Goal: Obtain resource: Download file/media

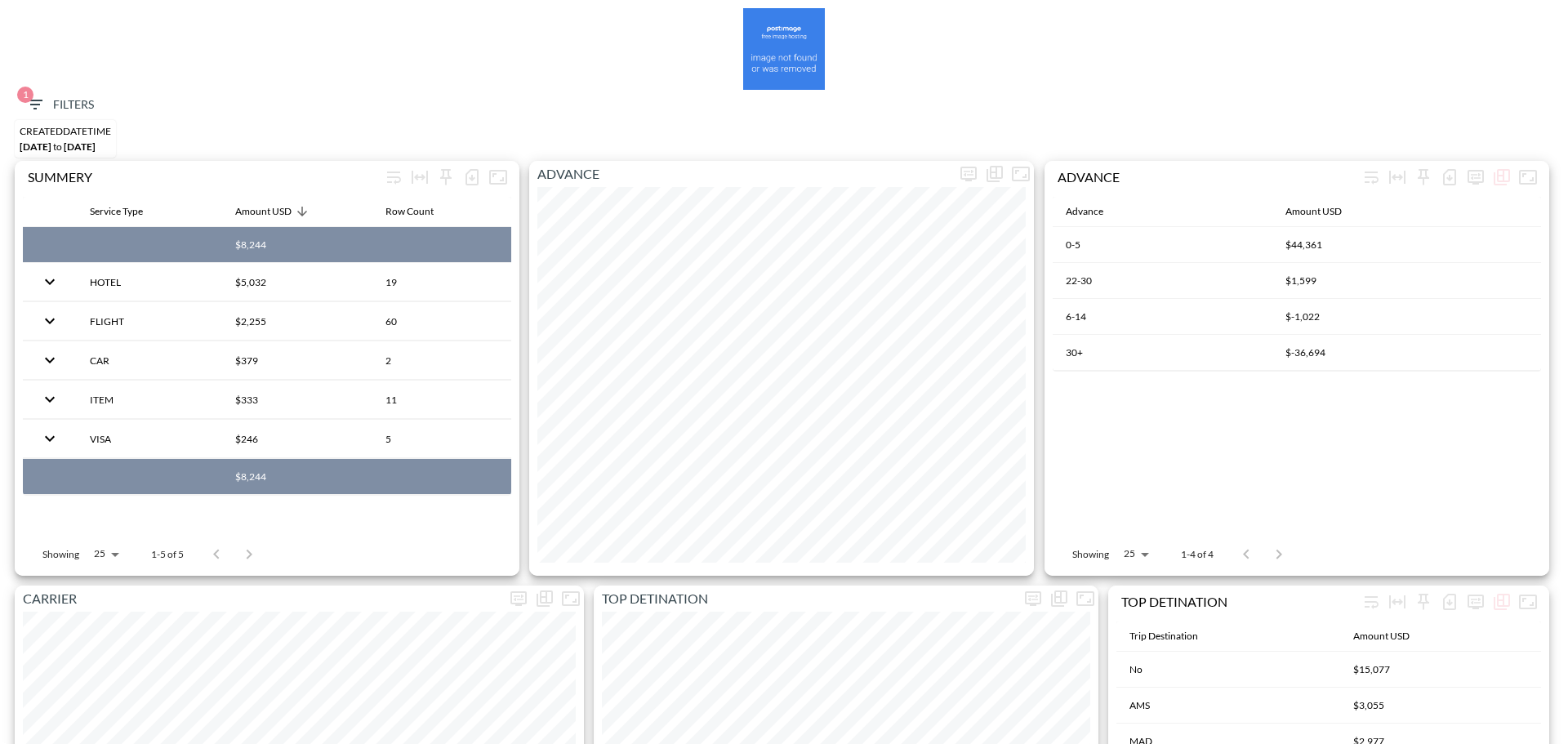
click at [64, 97] on span "1 Filters" at bounding box center [60, 105] width 69 height 20
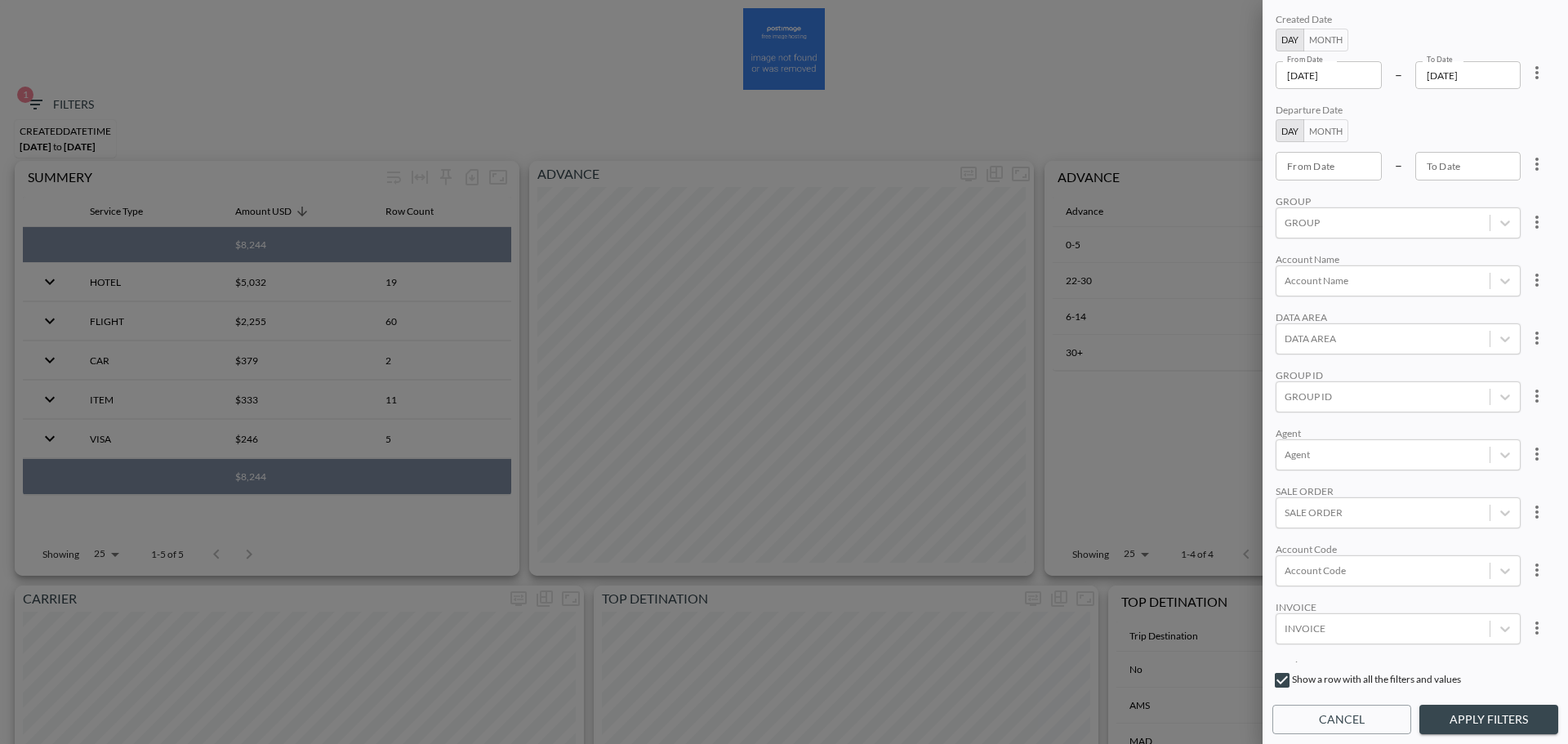
click at [1534, 65] on icon "more" at bounding box center [1536, 73] width 20 height 20
click at [1490, 115] on li "Clear" at bounding box center [1477, 111] width 147 height 30
click at [1341, 572] on div at bounding box center [1384, 570] width 197 height 16
click at [1289, 483] on input "ADCT" at bounding box center [1288, 488] width 34 height 34
click at [1291, 458] on input "ADCN" at bounding box center [1288, 460] width 34 height 34
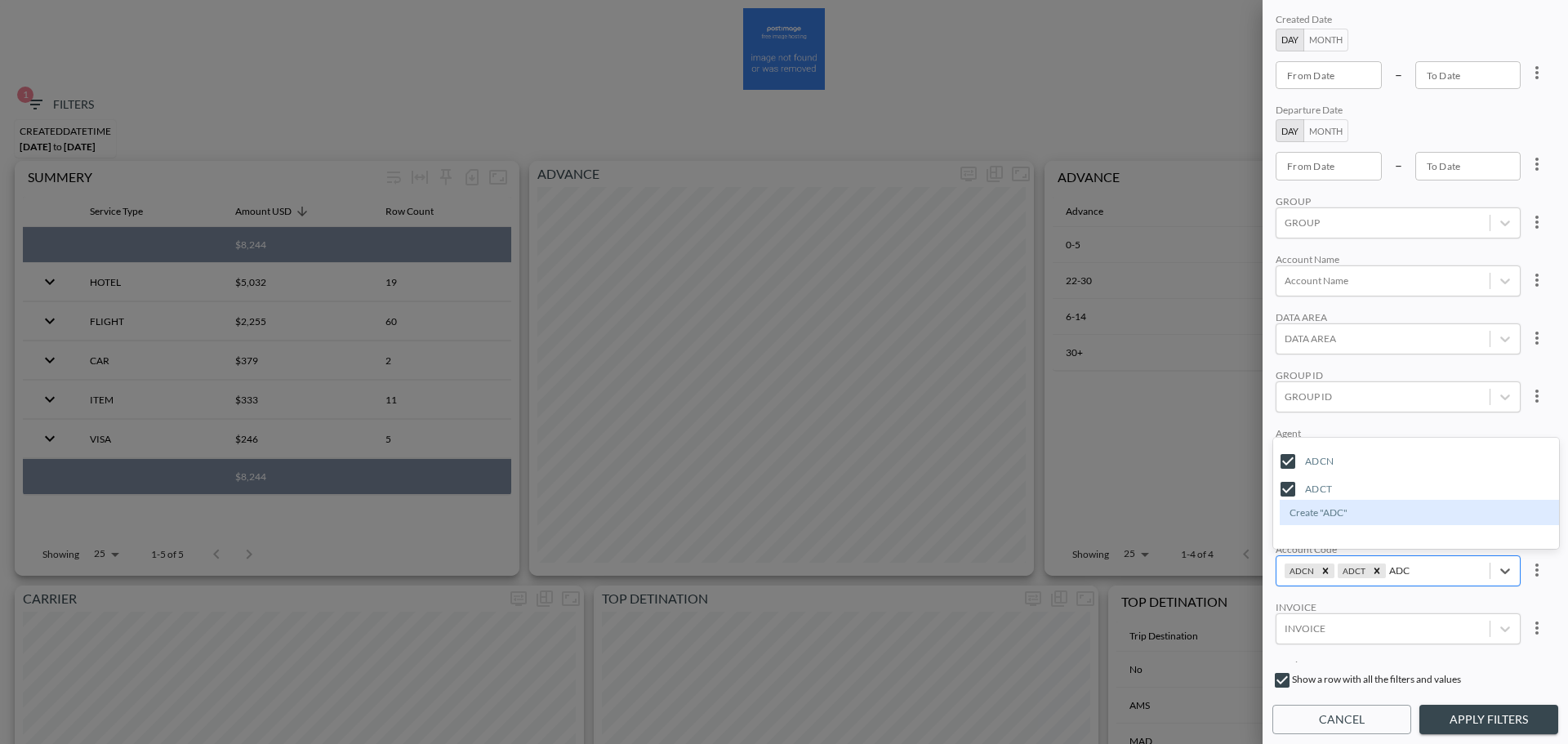
click at [1389, 572] on input "ADC" at bounding box center [1400, 569] width 22 height 12
click at [1293, 511] on input "NBGR" at bounding box center [1288, 516] width 34 height 34
type input "NBGR"
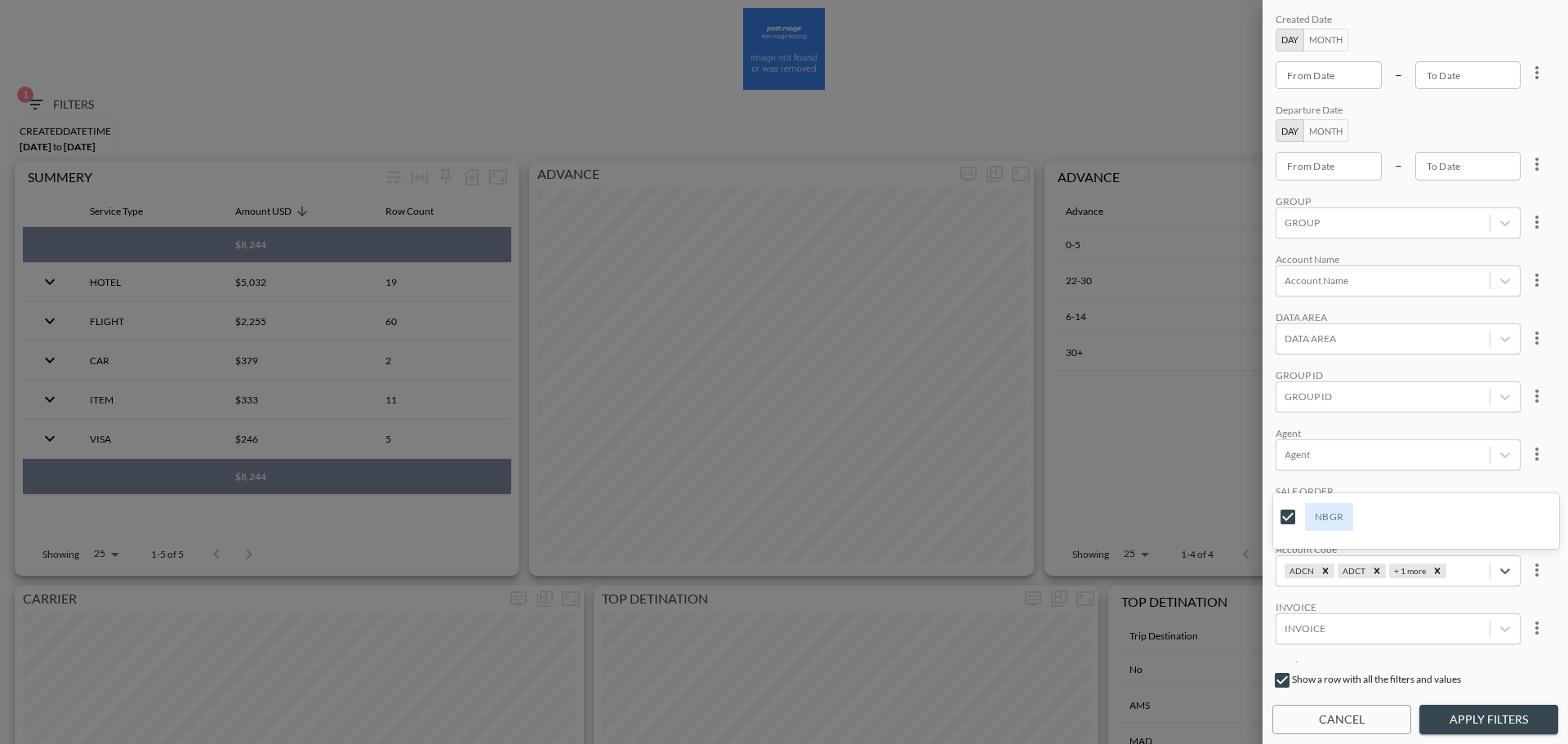
click at [1399, 427] on div "Agent" at bounding box center [1398, 432] width 245 height 12
click at [1345, 168] on input "From Date" at bounding box center [1329, 166] width 106 height 28
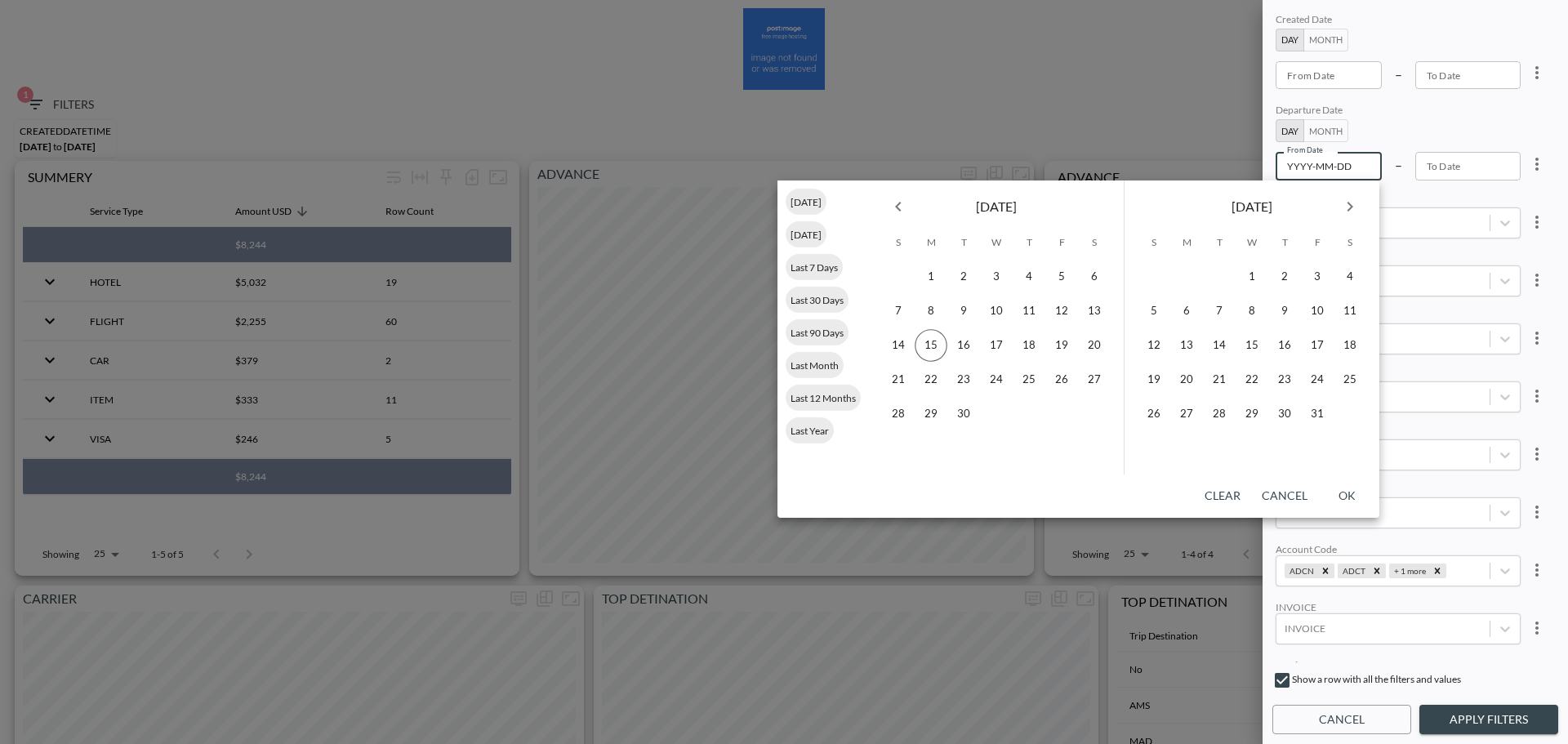
type input "YYYY-MM-DD"
click at [909, 206] on button "Previous month" at bounding box center [898, 206] width 33 height 33
click at [1092, 351] on button "16" at bounding box center [1094, 345] width 33 height 33
type input "2025-08-16"
click at [1190, 341] on button "15" at bounding box center [1186, 345] width 33 height 33
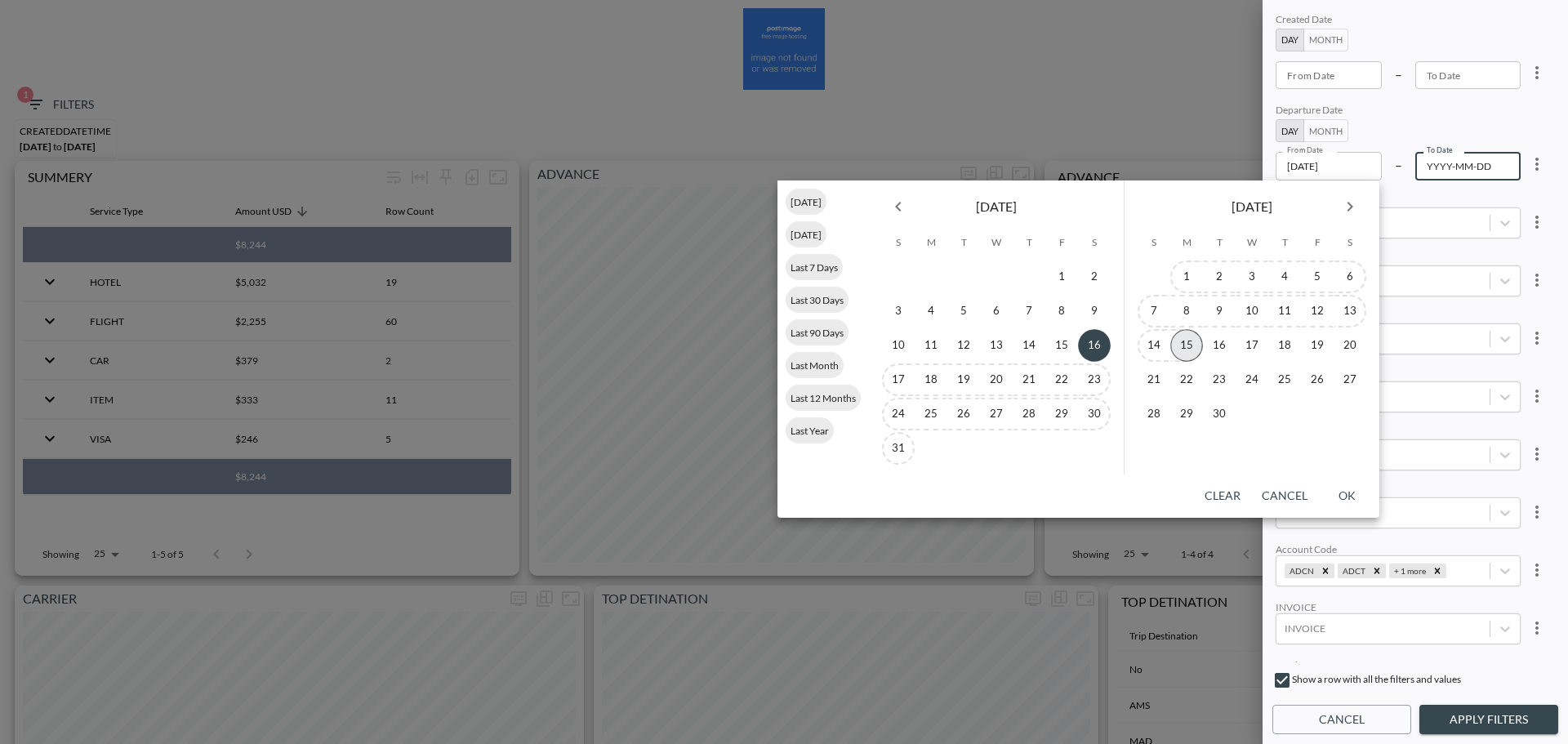
type input "2025-09-15"
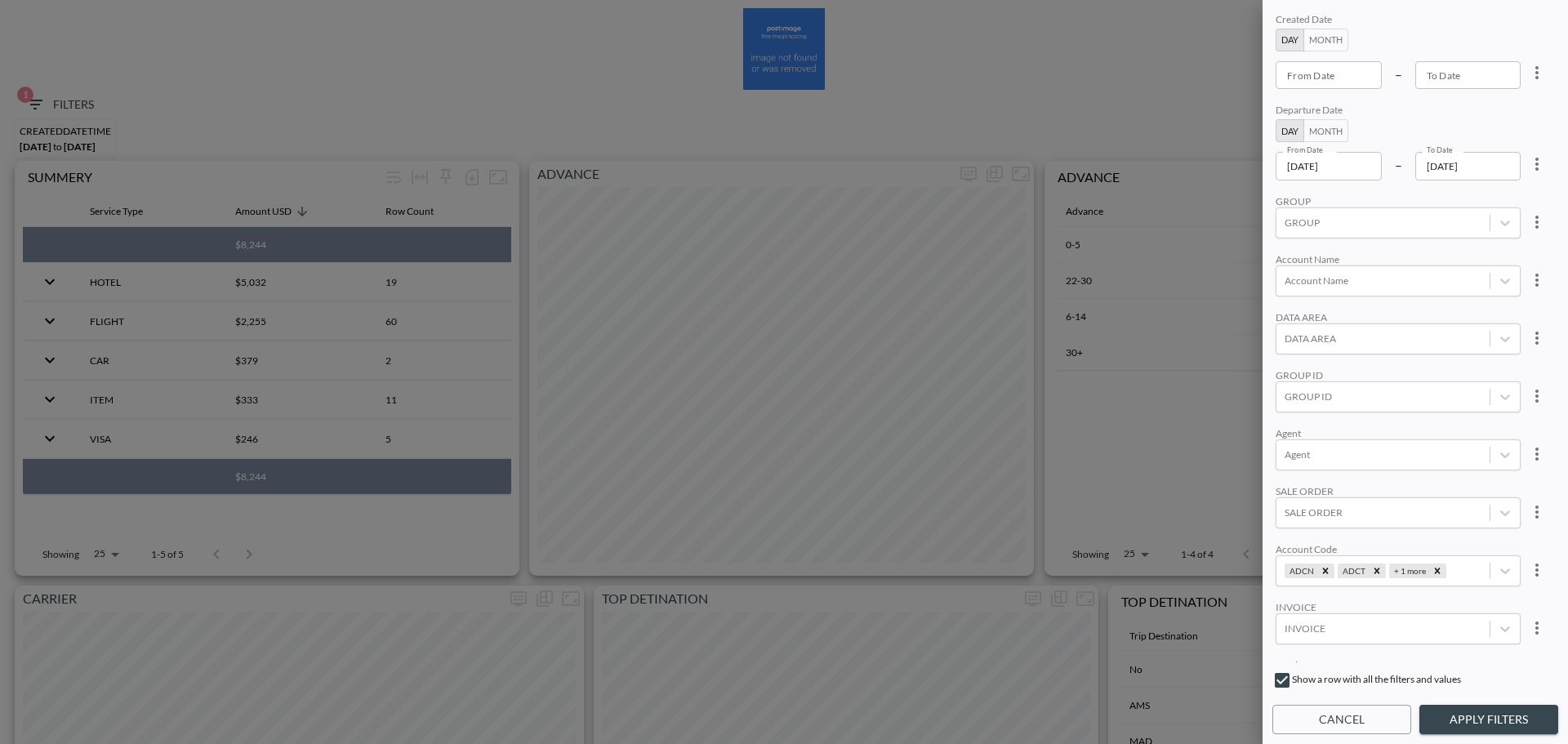
click at [1454, 711] on button "Apply Filters" at bounding box center [1488, 719] width 139 height 30
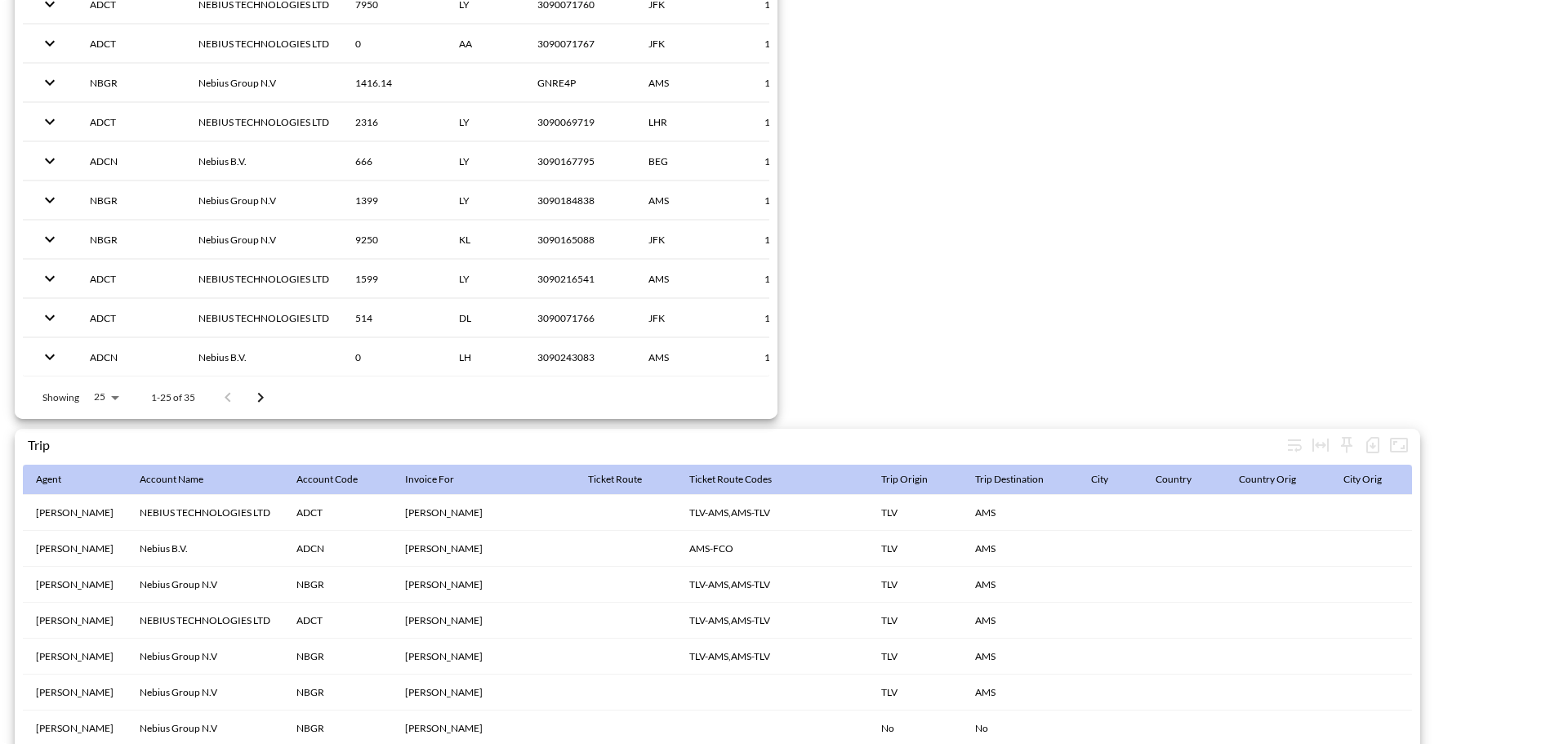
scroll to position [2522, 0]
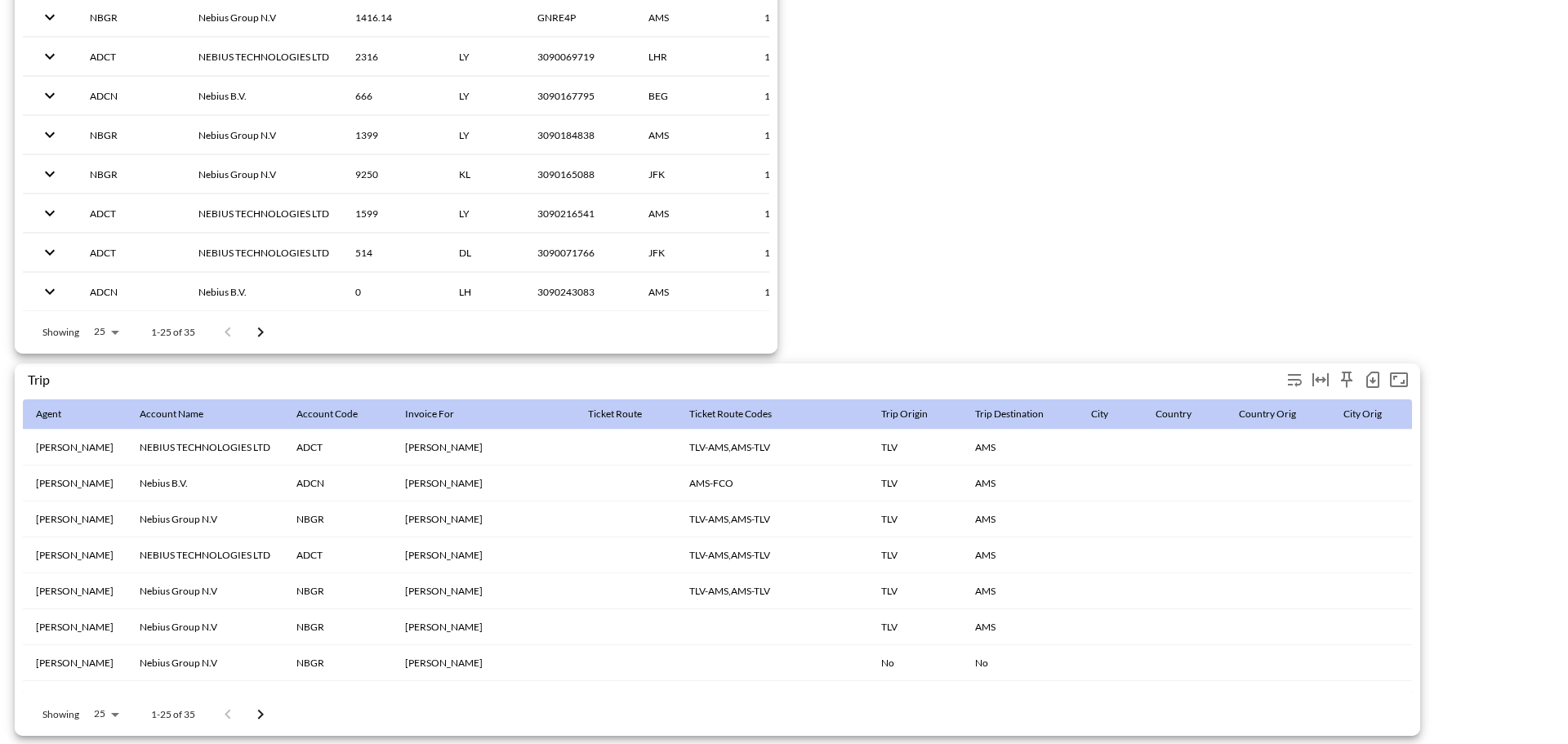
click at [1367, 371] on icon "button" at bounding box center [1373, 379] width 13 height 17
click at [1233, 402] on li "Download CSV ( 35 Rows )" at bounding box center [1289, 405] width 192 height 30
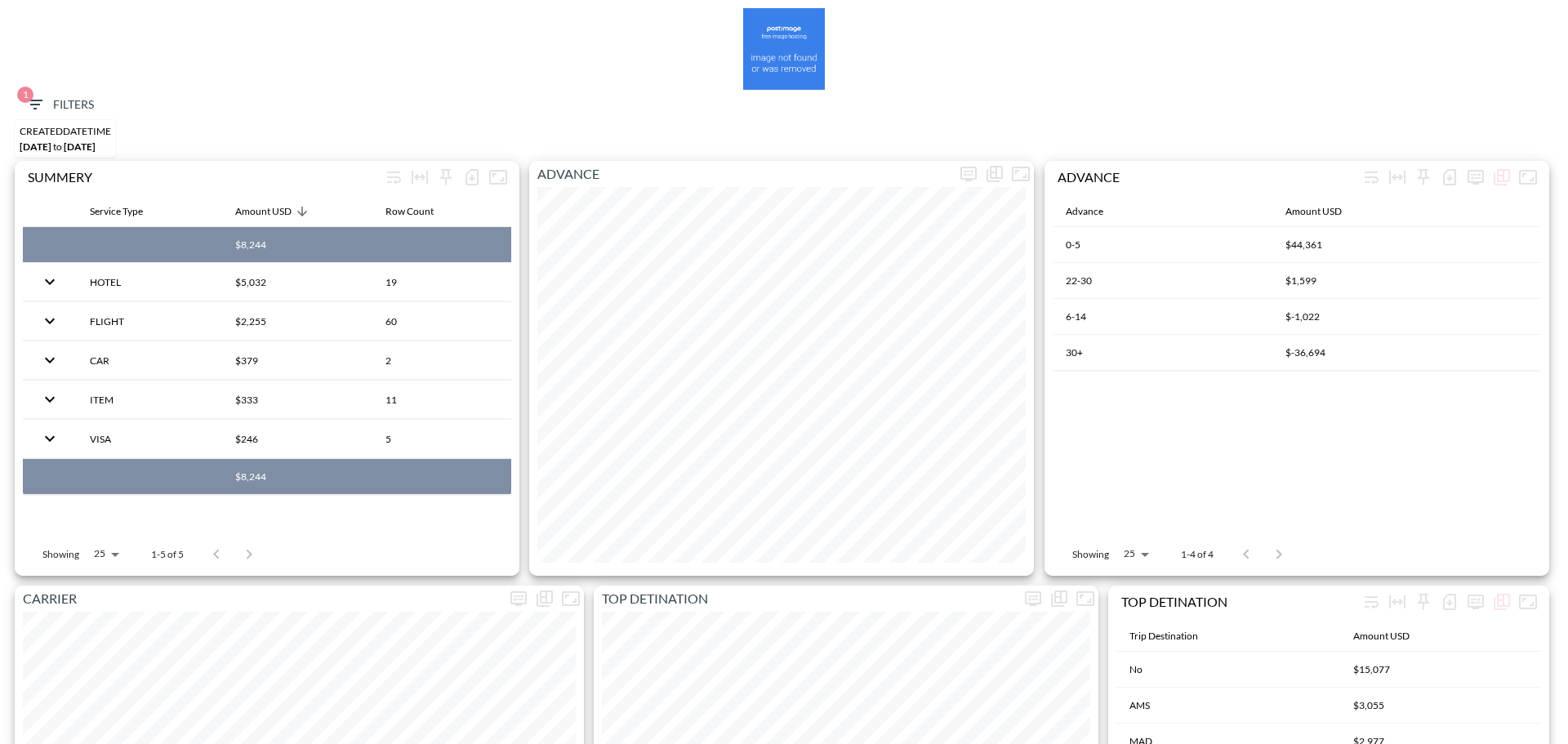
click at [29, 89] on span "1" at bounding box center [25, 95] width 17 height 17
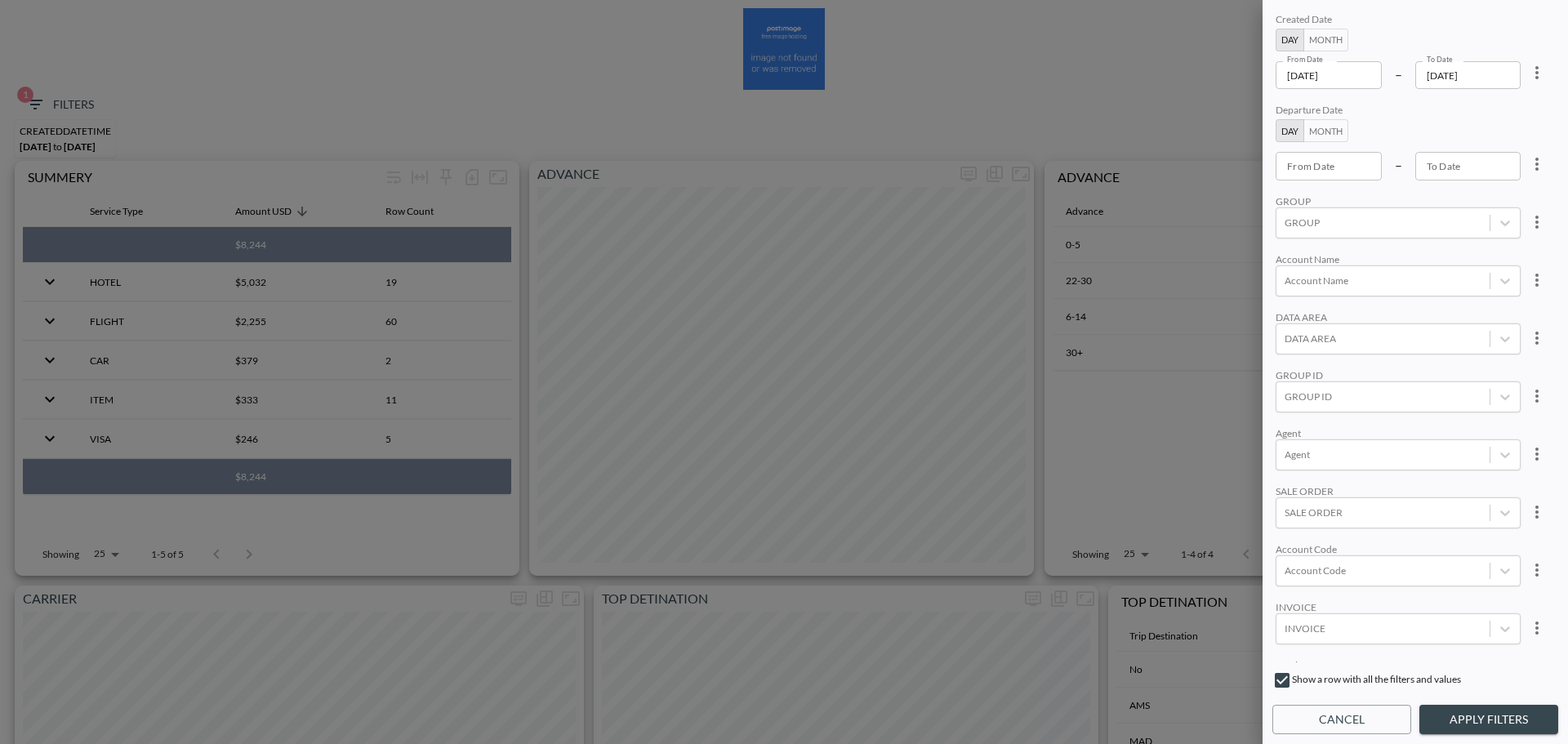
click at [1533, 78] on icon "more" at bounding box center [1536, 73] width 20 height 20
click at [1503, 109] on li "Clear" at bounding box center [1477, 111] width 147 height 30
type input "YYYY-MM-DD"
click at [1323, 167] on input "YYYY-MM-DD" at bounding box center [1329, 166] width 106 height 28
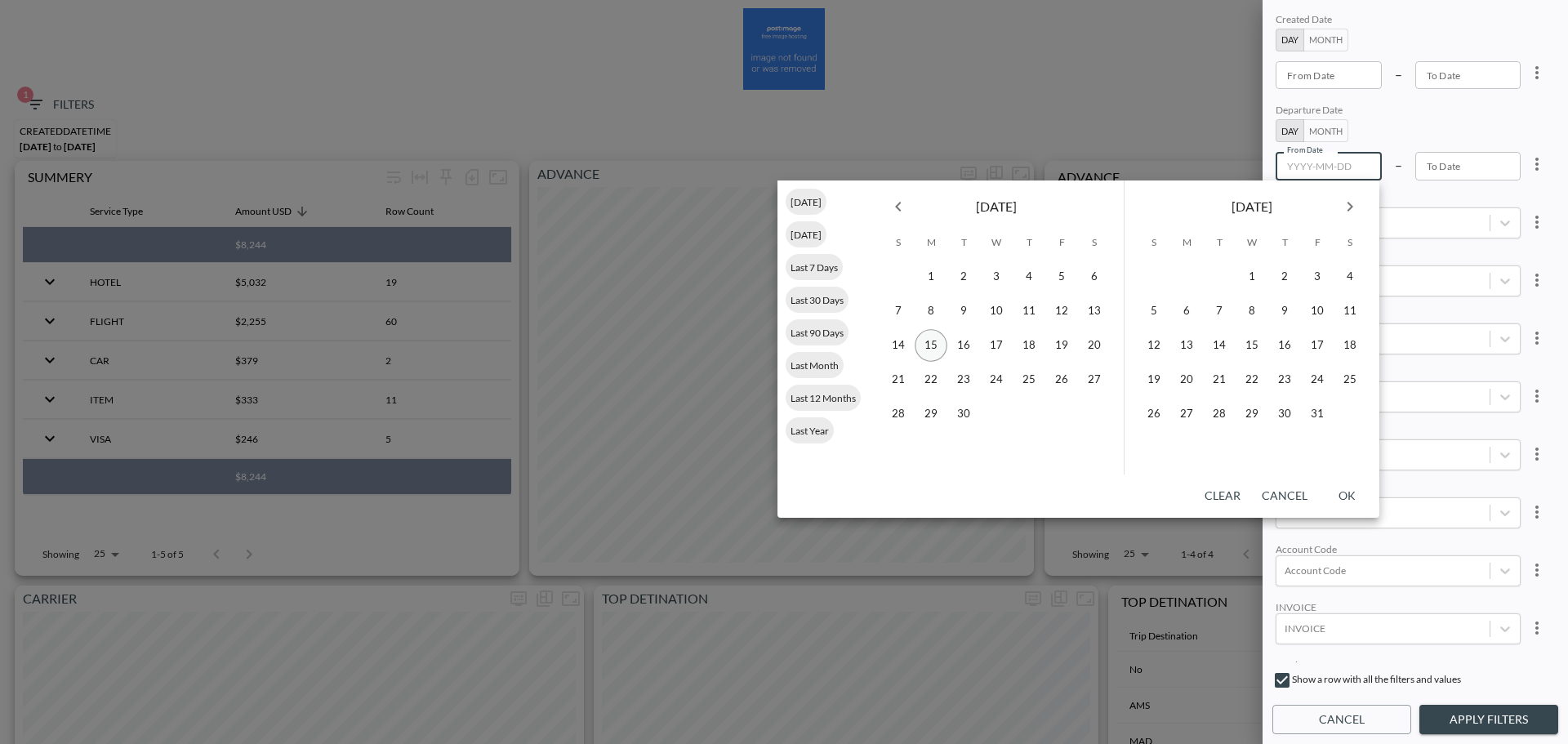
click at [938, 344] on button "15" at bounding box center [931, 345] width 33 height 33
type input "[DATE]"
type input "YYYY-MM-DD"
click at [1352, 214] on icon "Next month" at bounding box center [1349, 206] width 20 height 20
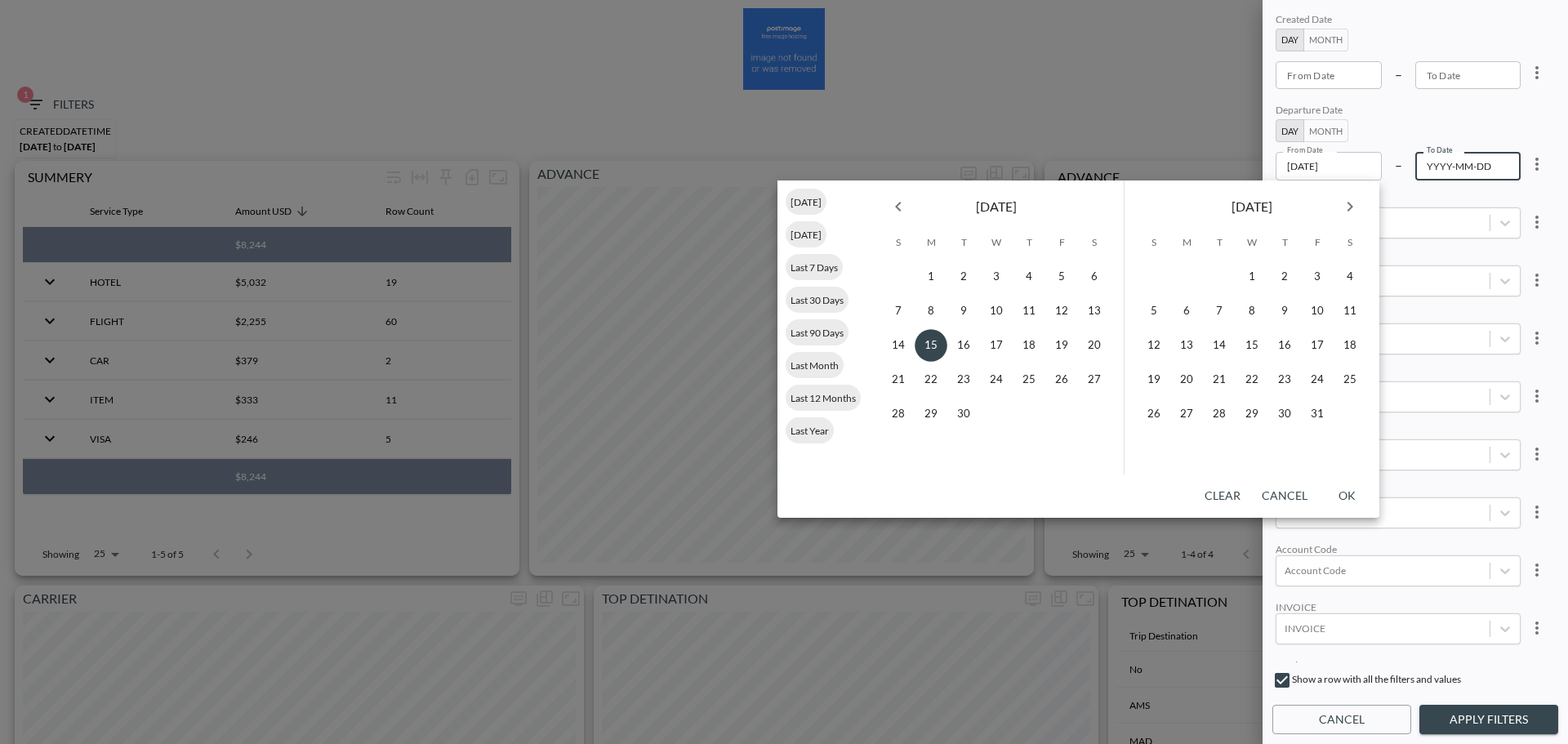
click at [1352, 214] on icon "Next month" at bounding box center [1349, 206] width 20 height 20
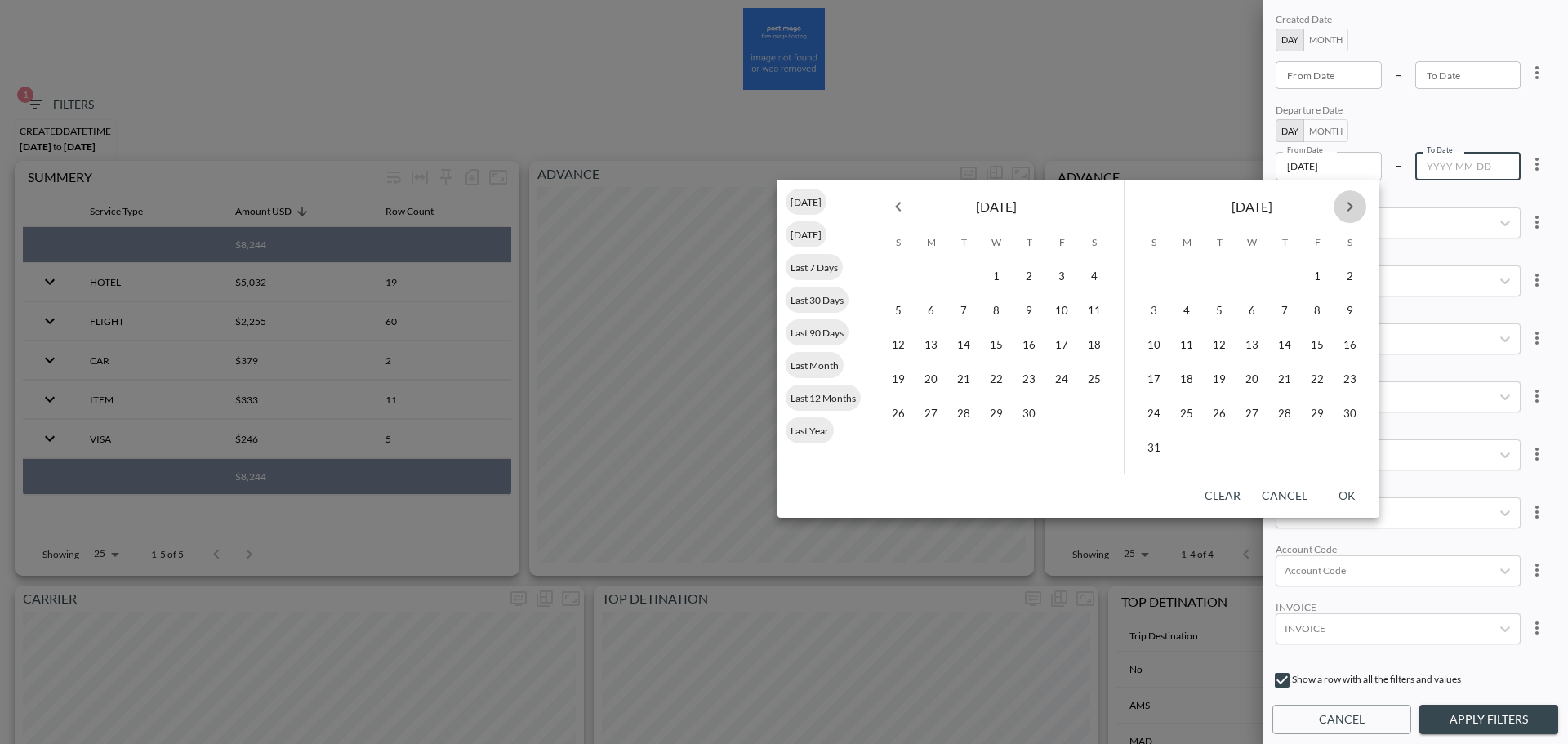
click at [1352, 214] on icon "Next month" at bounding box center [1349, 206] width 20 height 20
click at [1196, 449] on button "31" at bounding box center [1186, 447] width 33 height 33
type input "2026-08-31"
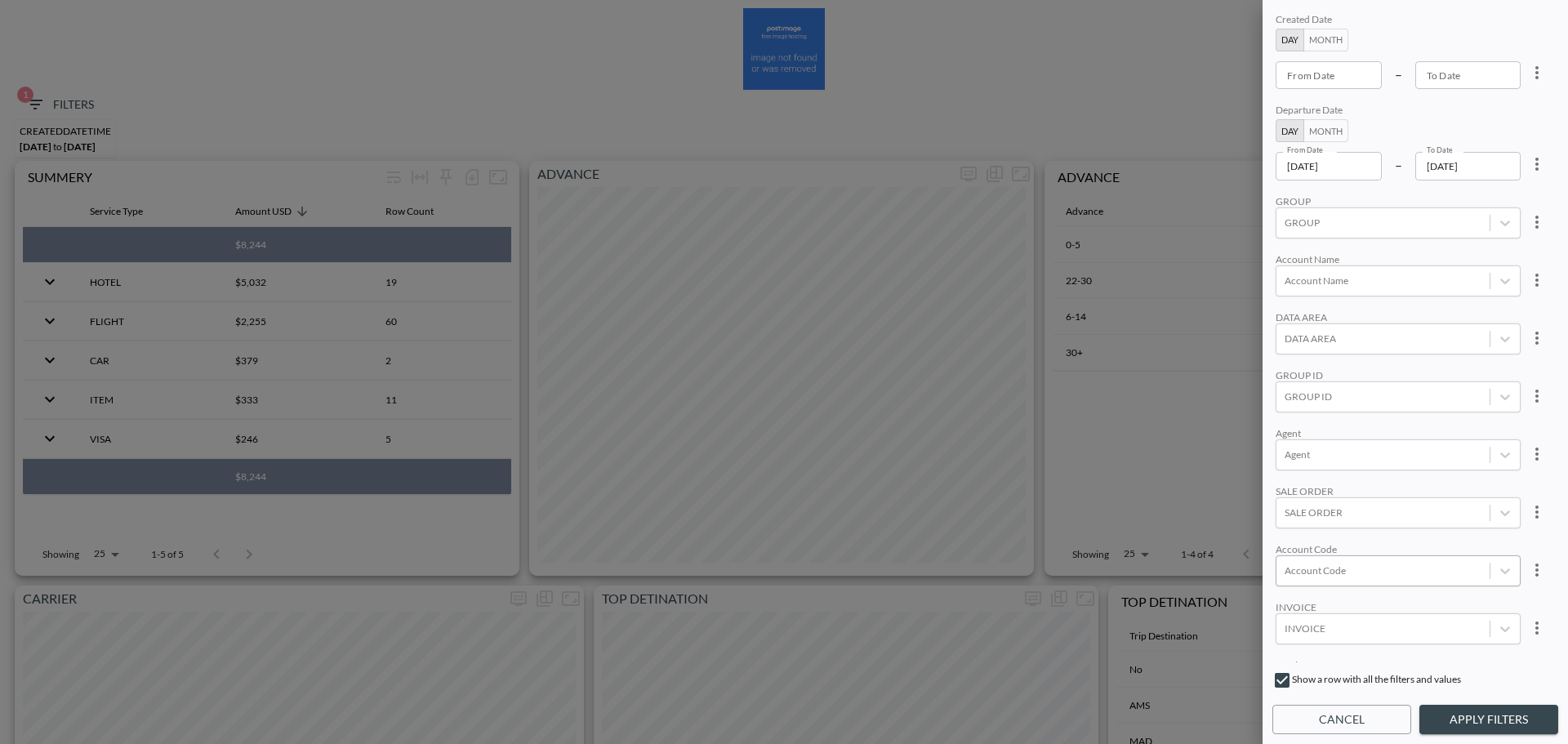
click at [1372, 578] on div "Account Code" at bounding box center [1383, 570] width 213 height 22
type input "צ"
click at [1307, 517] on div "Create "MLTN"" at bounding box center [1422, 512] width 286 height 25
type input "MLTN"
click at [1365, 428] on div "Agent" at bounding box center [1398, 432] width 245 height 12
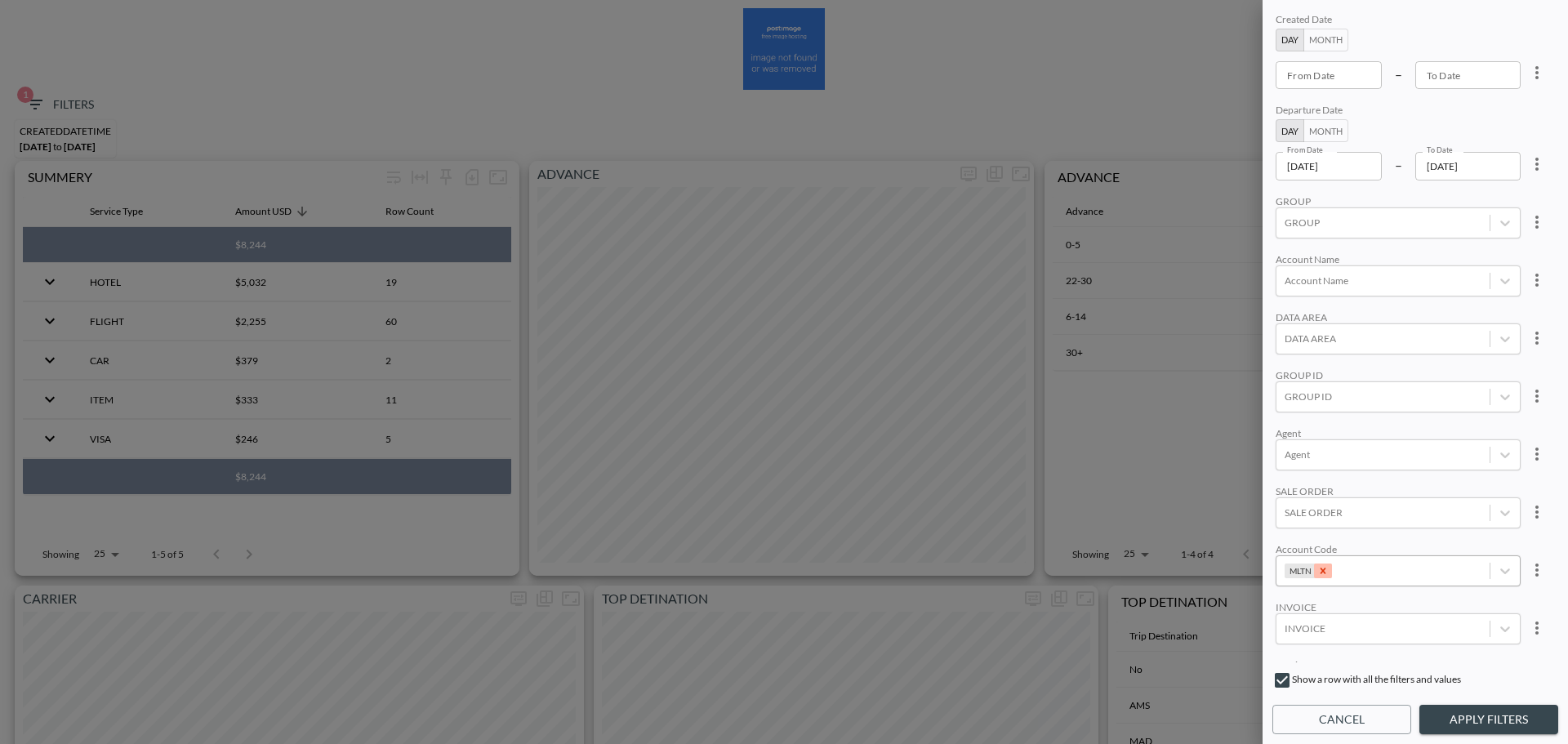
click at [1329, 571] on div "Remove MLTN" at bounding box center [1322, 571] width 18 height 15
click at [1329, 571] on div at bounding box center [1384, 570] width 197 height 16
click at [1293, 431] on input "MTLN" at bounding box center [1288, 433] width 34 height 34
type input "MTL"
click at [1351, 369] on div "GROUP ID" at bounding box center [1398, 375] width 245 height 12
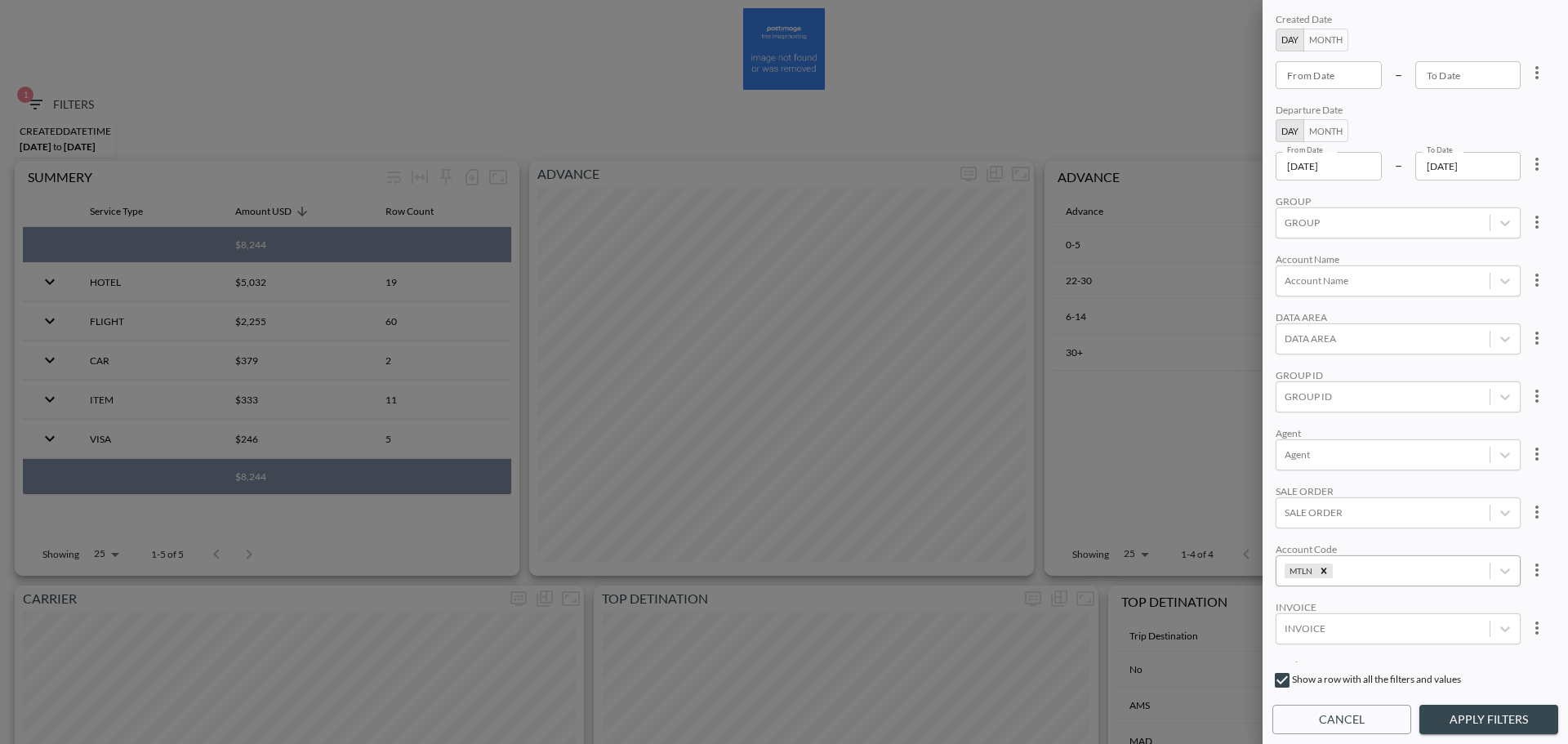
click at [1495, 166] on input "2026-08-31" at bounding box center [1468, 166] width 106 height 28
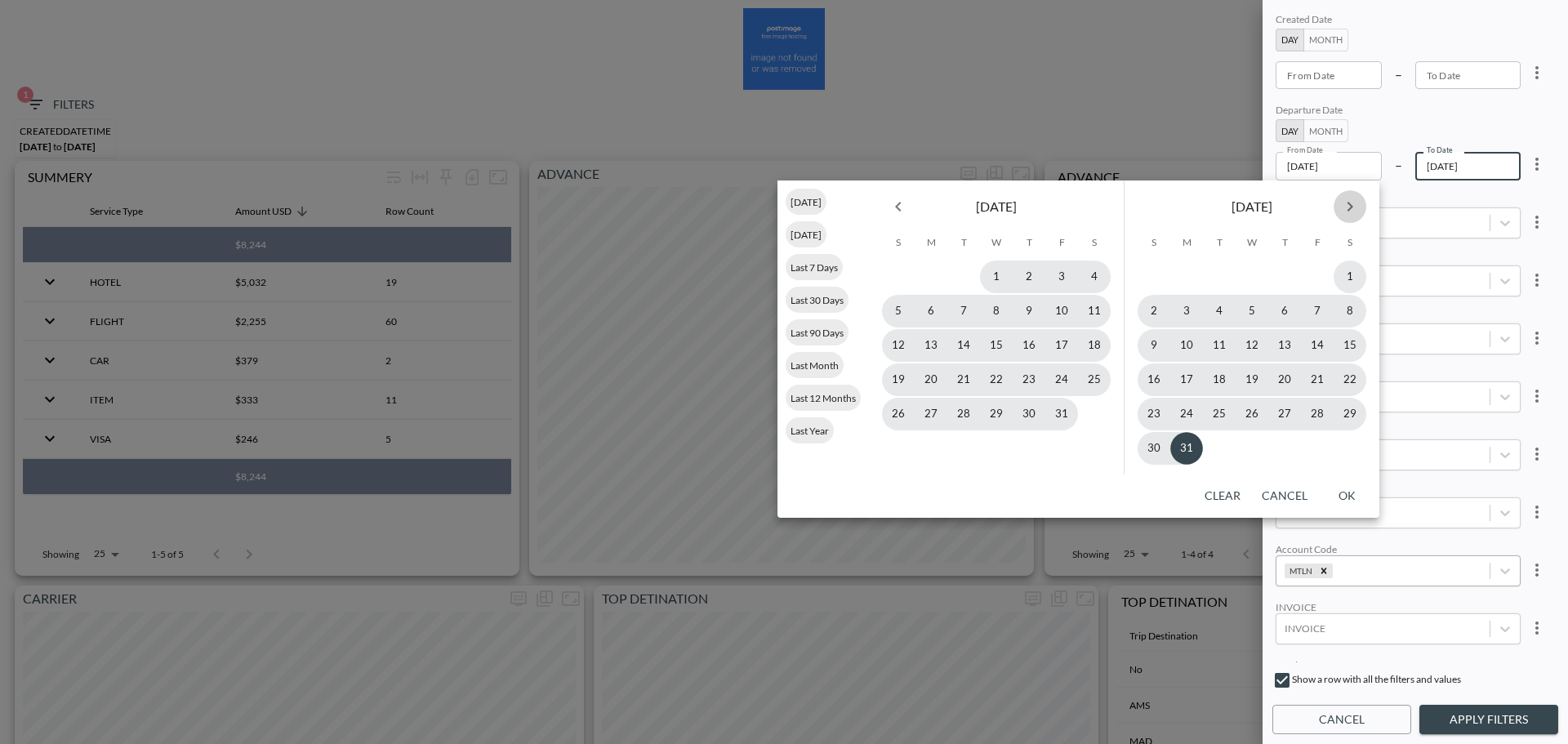
click at [1349, 211] on icon "Next month" at bounding box center [1349, 206] width 20 height 20
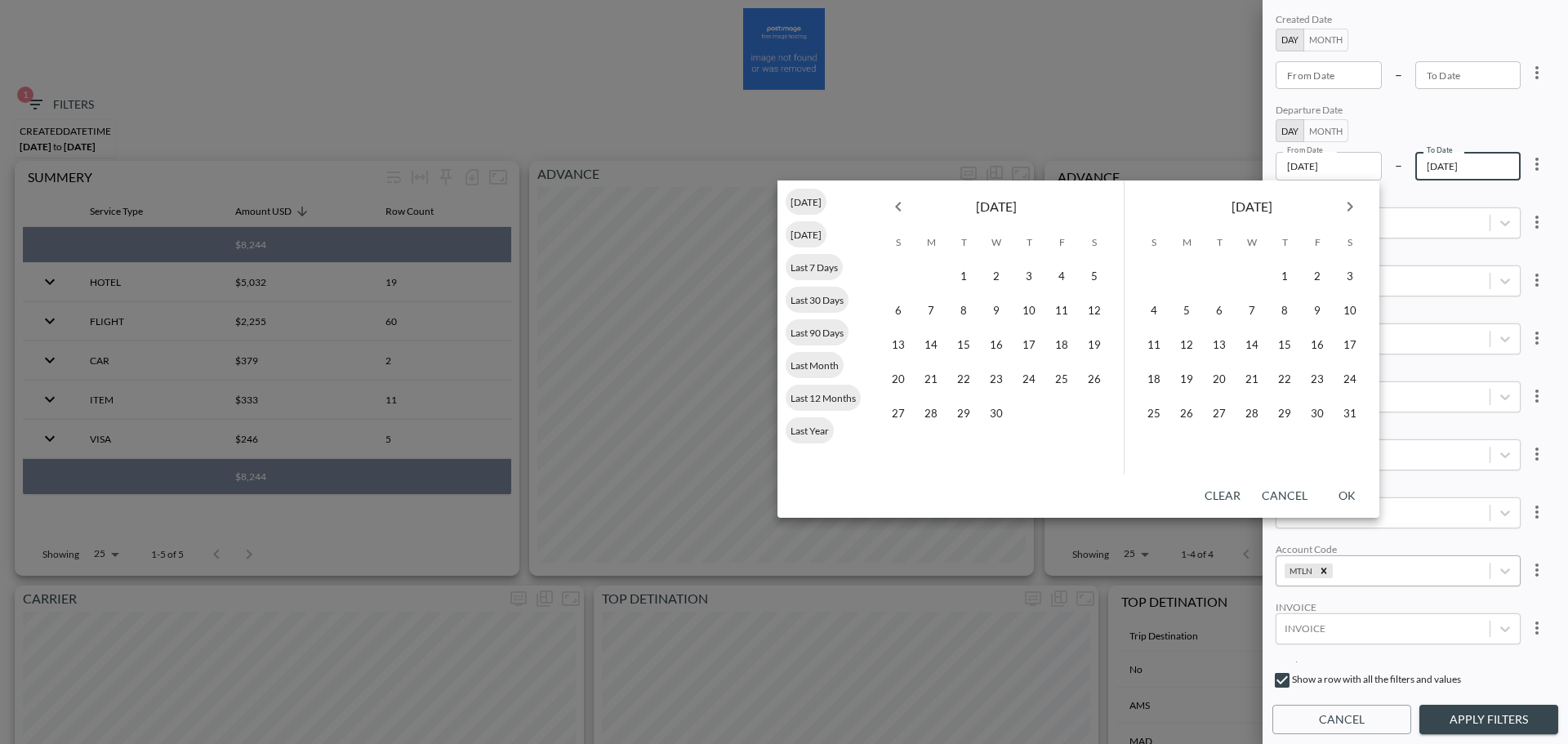
click at [1349, 211] on icon "Next month" at bounding box center [1349, 206] width 20 height 20
click at [1184, 418] on button "30" at bounding box center [1186, 413] width 33 height 33
type input "2026-11-30"
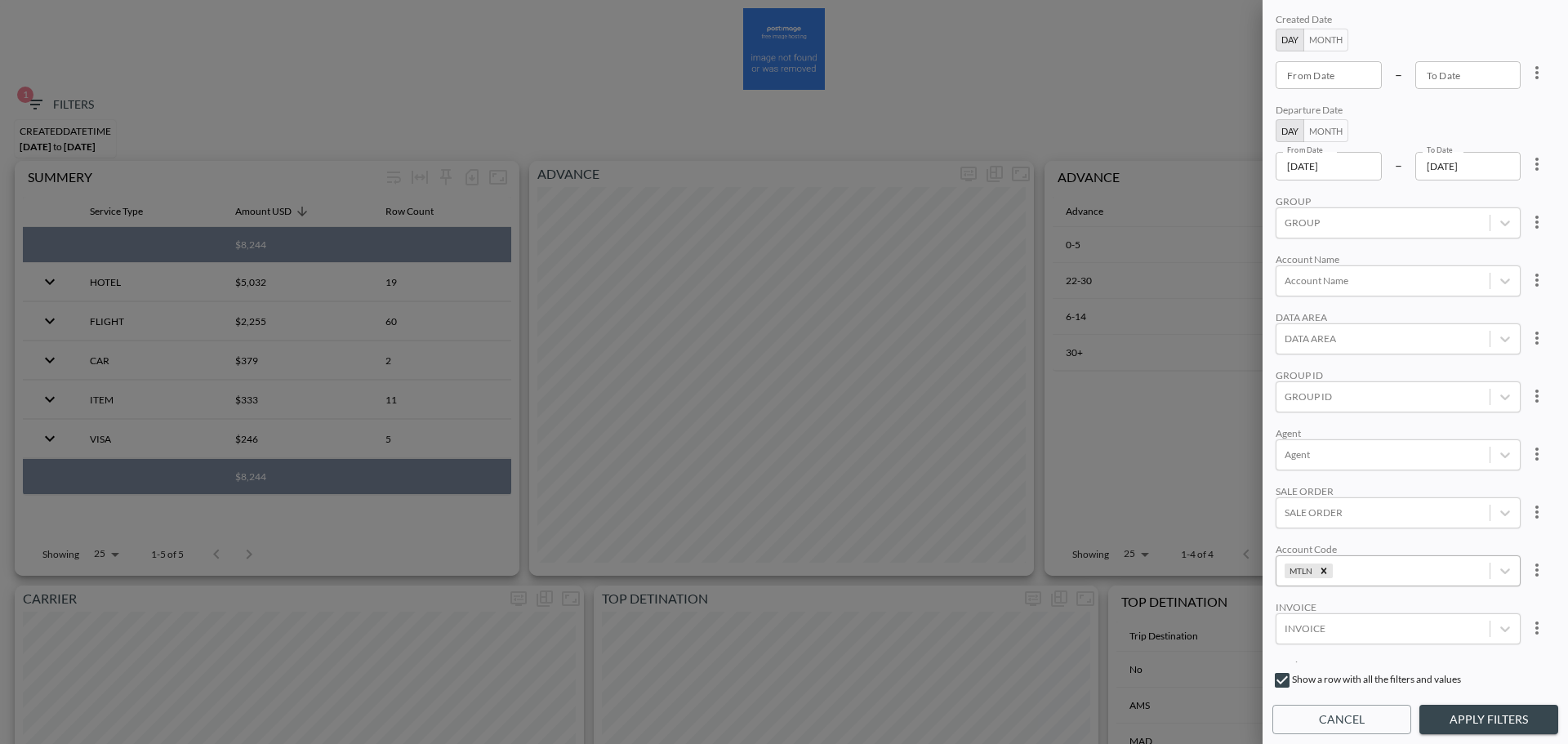
click at [1457, 714] on button "Apply Filters" at bounding box center [1488, 719] width 139 height 30
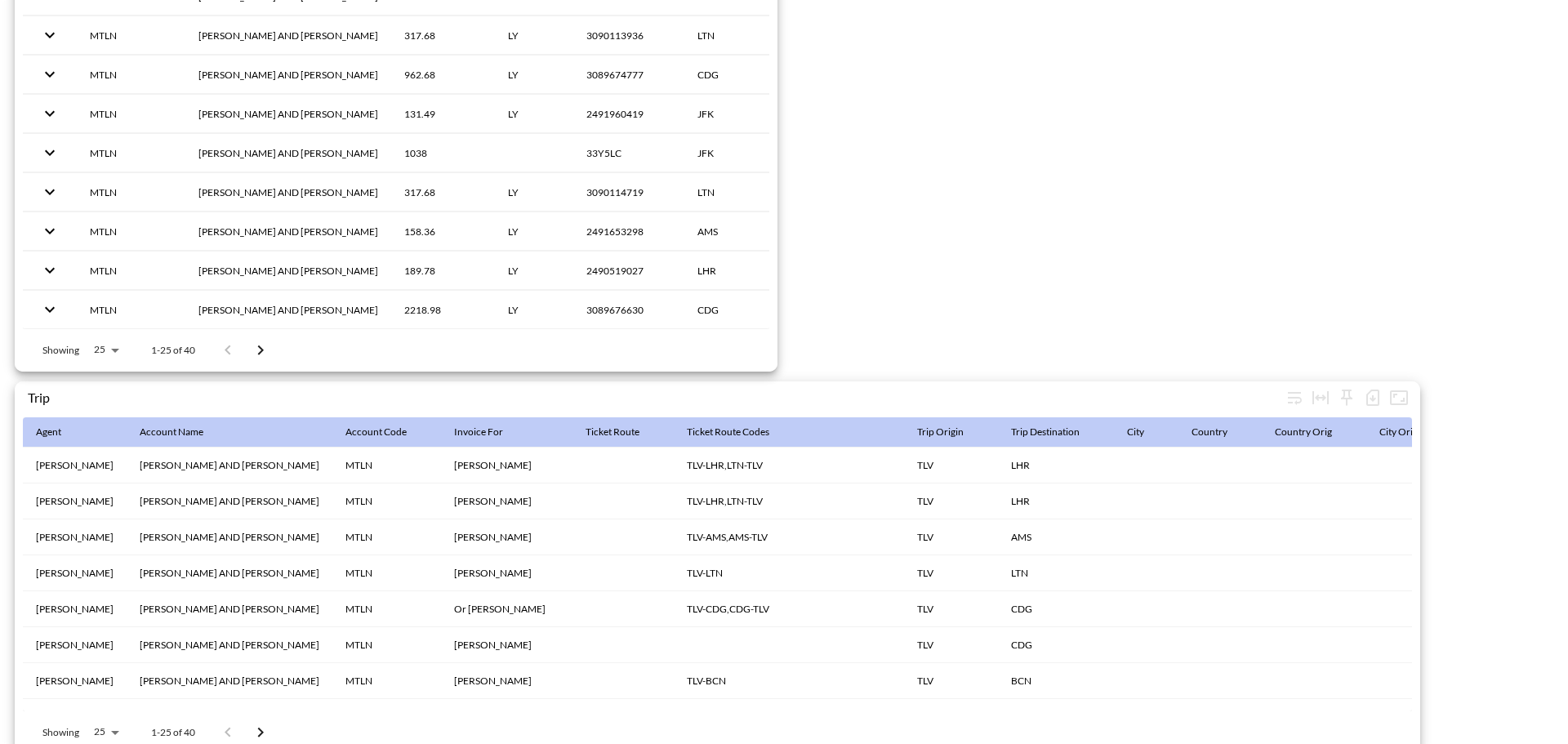
scroll to position [2522, 0]
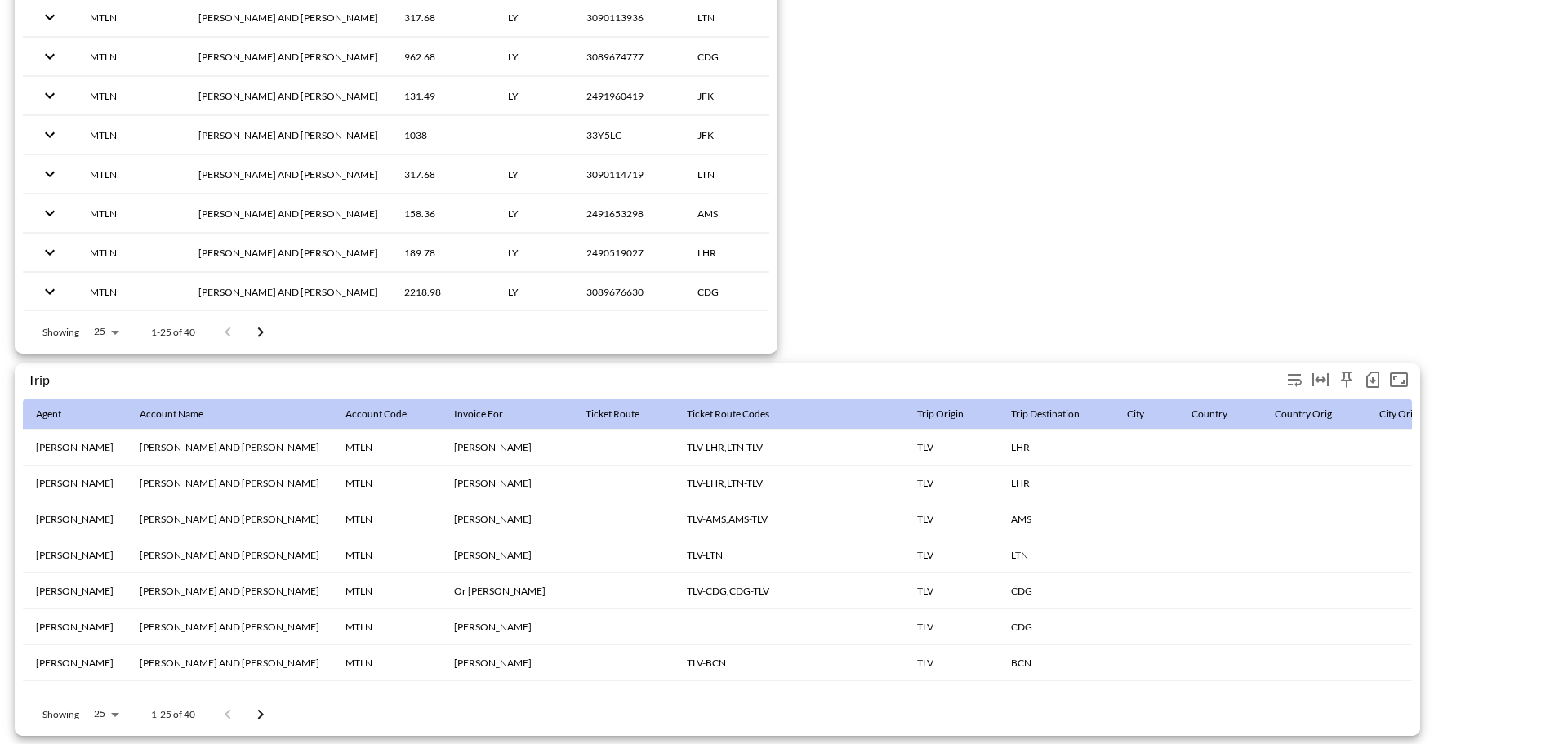
click at [1378, 373] on icon "button" at bounding box center [1373, 379] width 13 height 17
click at [1286, 401] on li "Download CSV ( 40 Rows )" at bounding box center [1289, 405] width 192 height 30
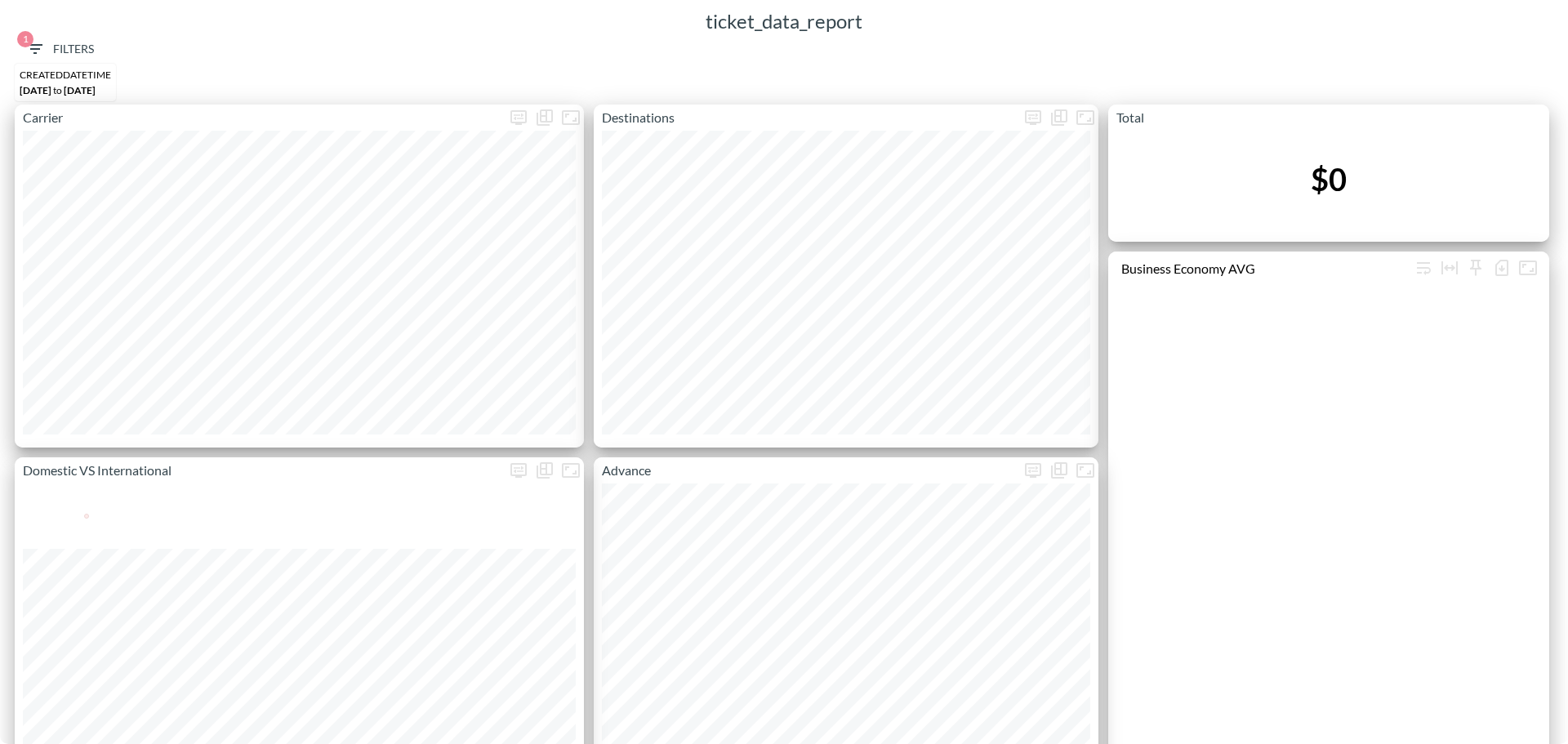
click at [44, 23] on div "ticket_data_report" at bounding box center [784, 21] width 1552 height 26
click at [47, 43] on span "1 Filters" at bounding box center [60, 49] width 69 height 20
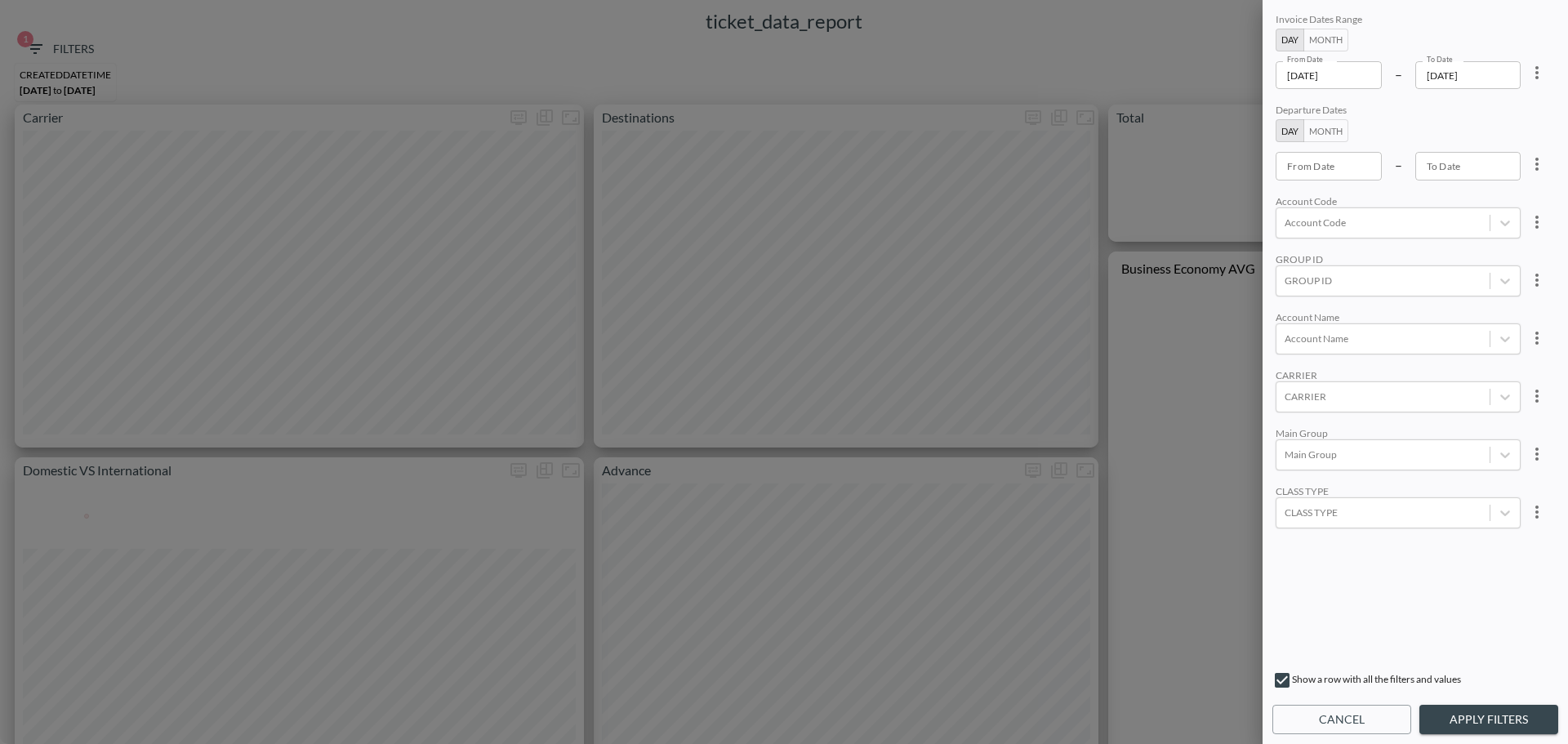
click at [1538, 74] on icon "more" at bounding box center [1536, 73] width 20 height 20
click at [1493, 99] on li "Clear" at bounding box center [1477, 111] width 147 height 30
click at [1340, 724] on button "Cancel" at bounding box center [1341, 719] width 139 height 30
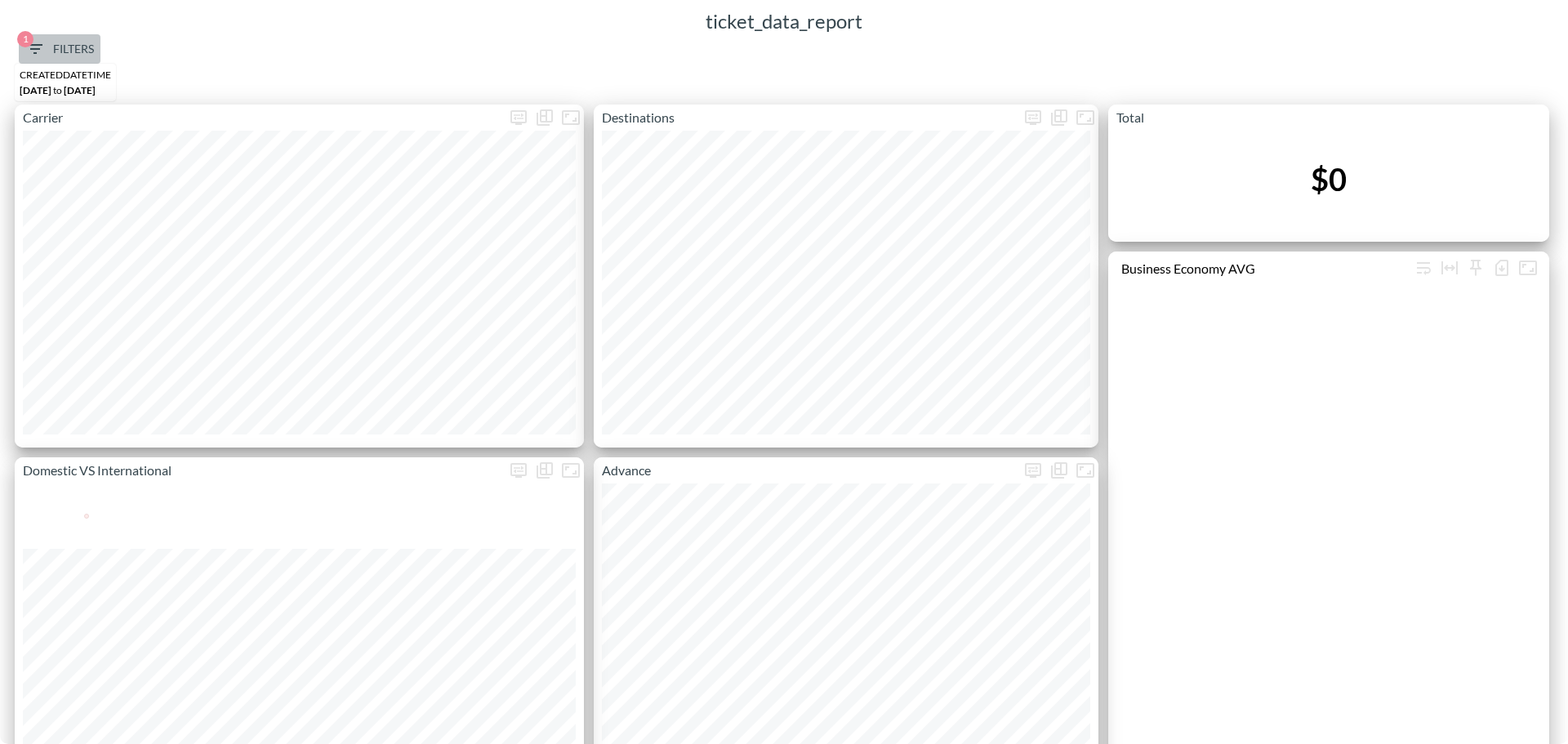
click at [60, 52] on span "1 Filters" at bounding box center [60, 49] width 69 height 20
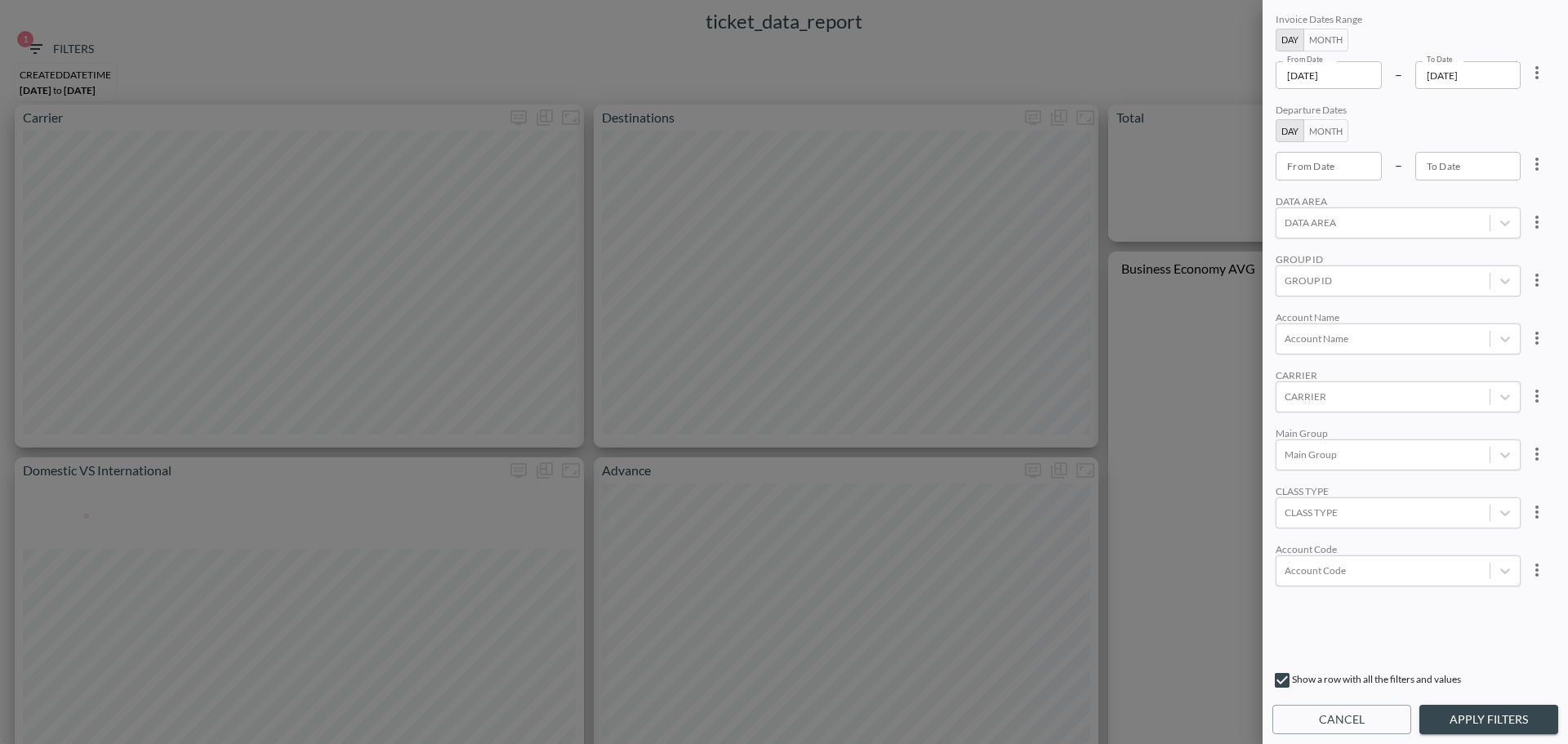
click at [1243, 74] on icon "more" at bounding box center [1536, 73] width 20 height 20
click at [1243, 104] on li "Clear" at bounding box center [1477, 111] width 147 height 30
type input "YYYY-MM-DD"
click at [1243, 75] on input "YYYY-MM-DD" at bounding box center [1329, 75] width 106 height 28
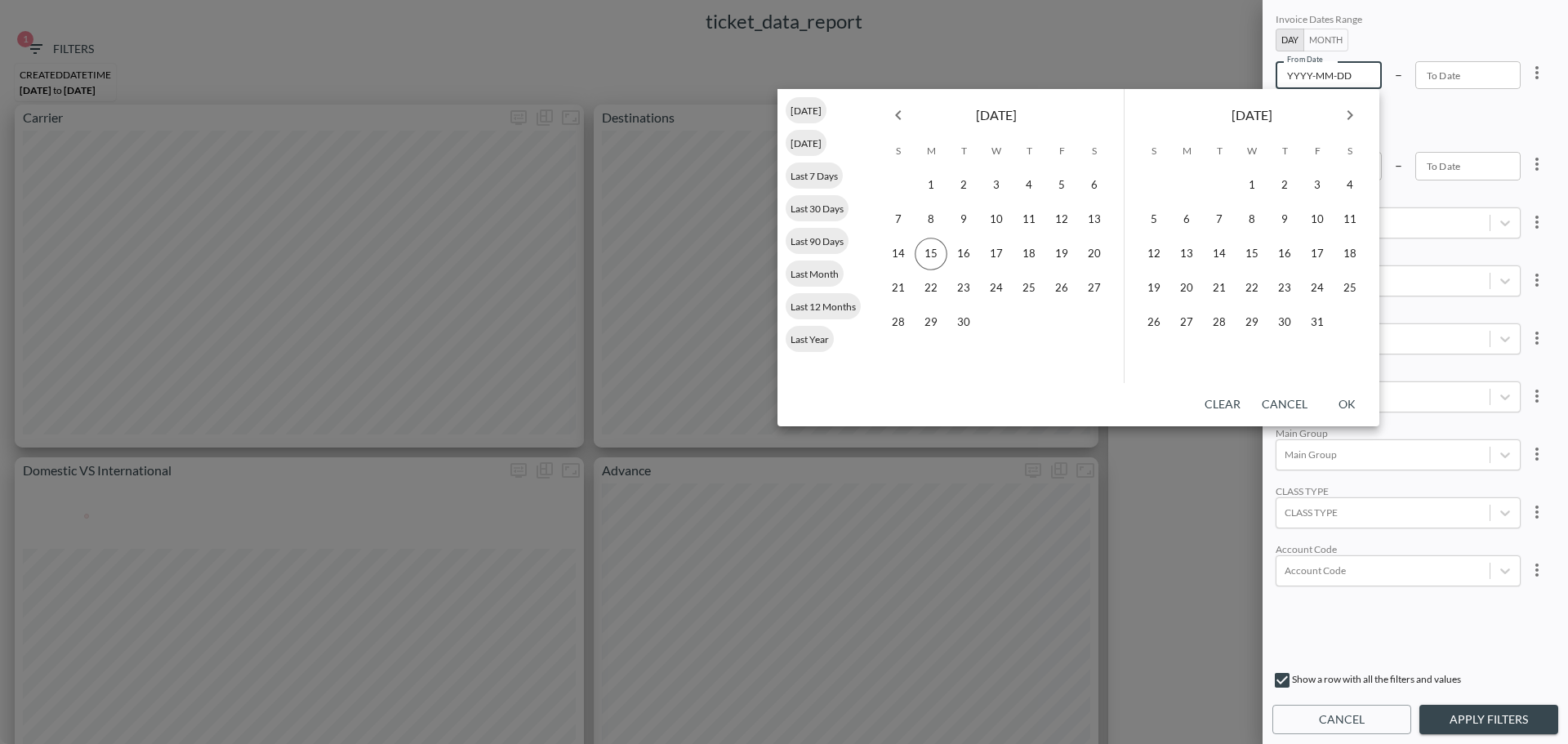
click at [1243, 307] on div "Invoice Dates Range Day Month From Date YYYY-MM-DD From Date – To Date To Date …" at bounding box center [1414, 336] width 286 height 652
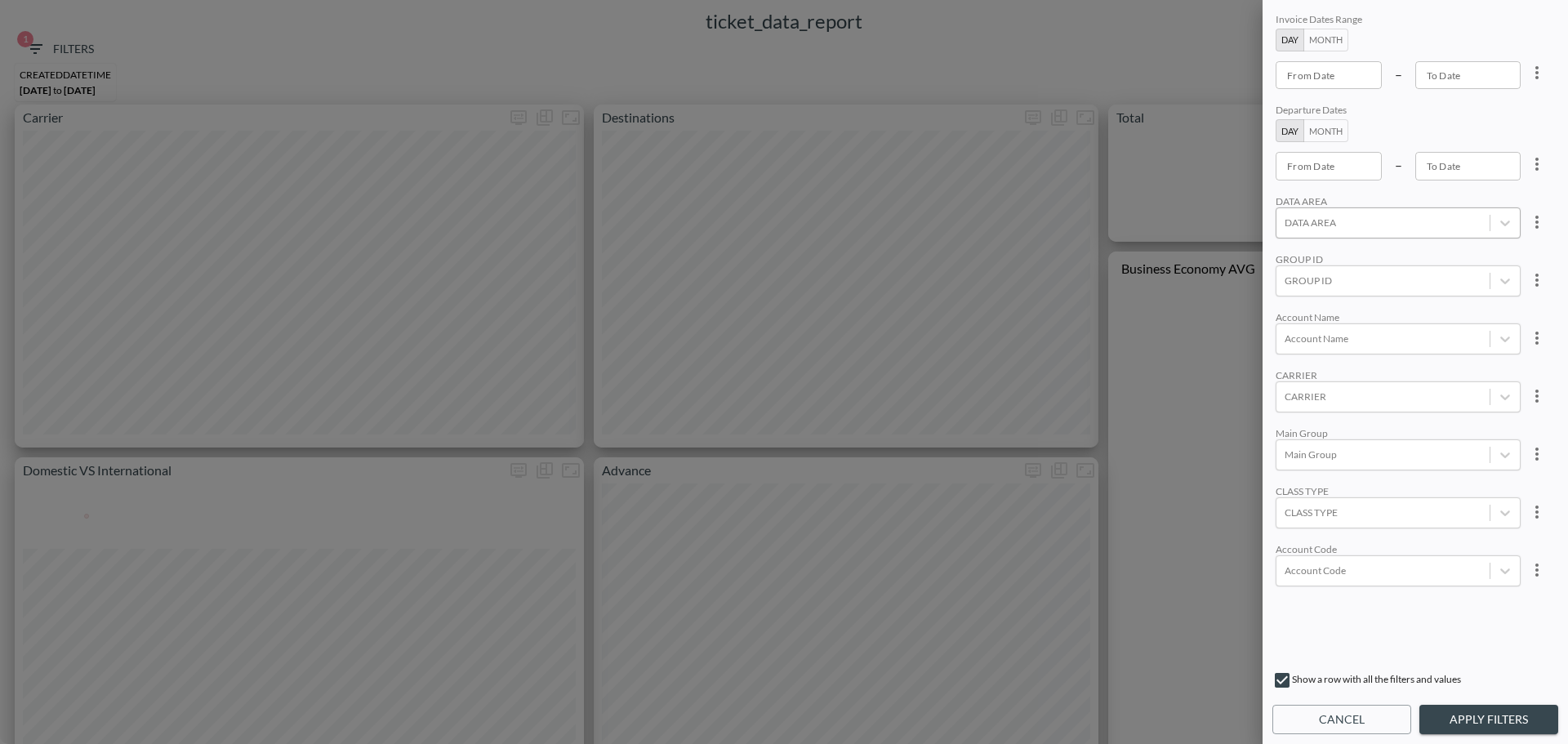
click at [1243, 221] on div at bounding box center [1384, 222] width 197 height 16
type input "YYYY-MM-DD"
click at [1243, 77] on input "YYYY-MM-DD" at bounding box center [1329, 75] width 106 height 28
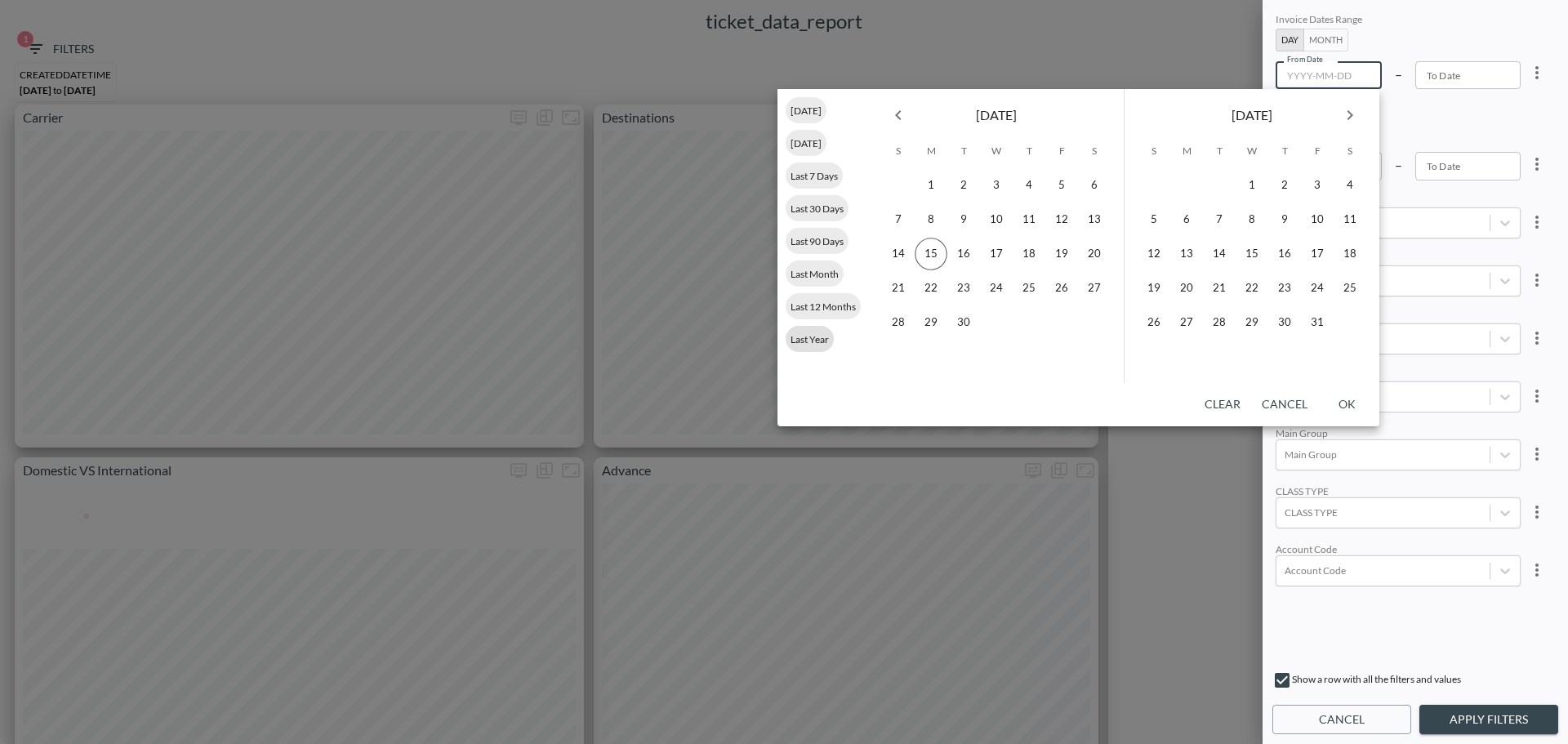
click at [824, 324] on div "Last Year" at bounding box center [810, 339] width 48 height 26
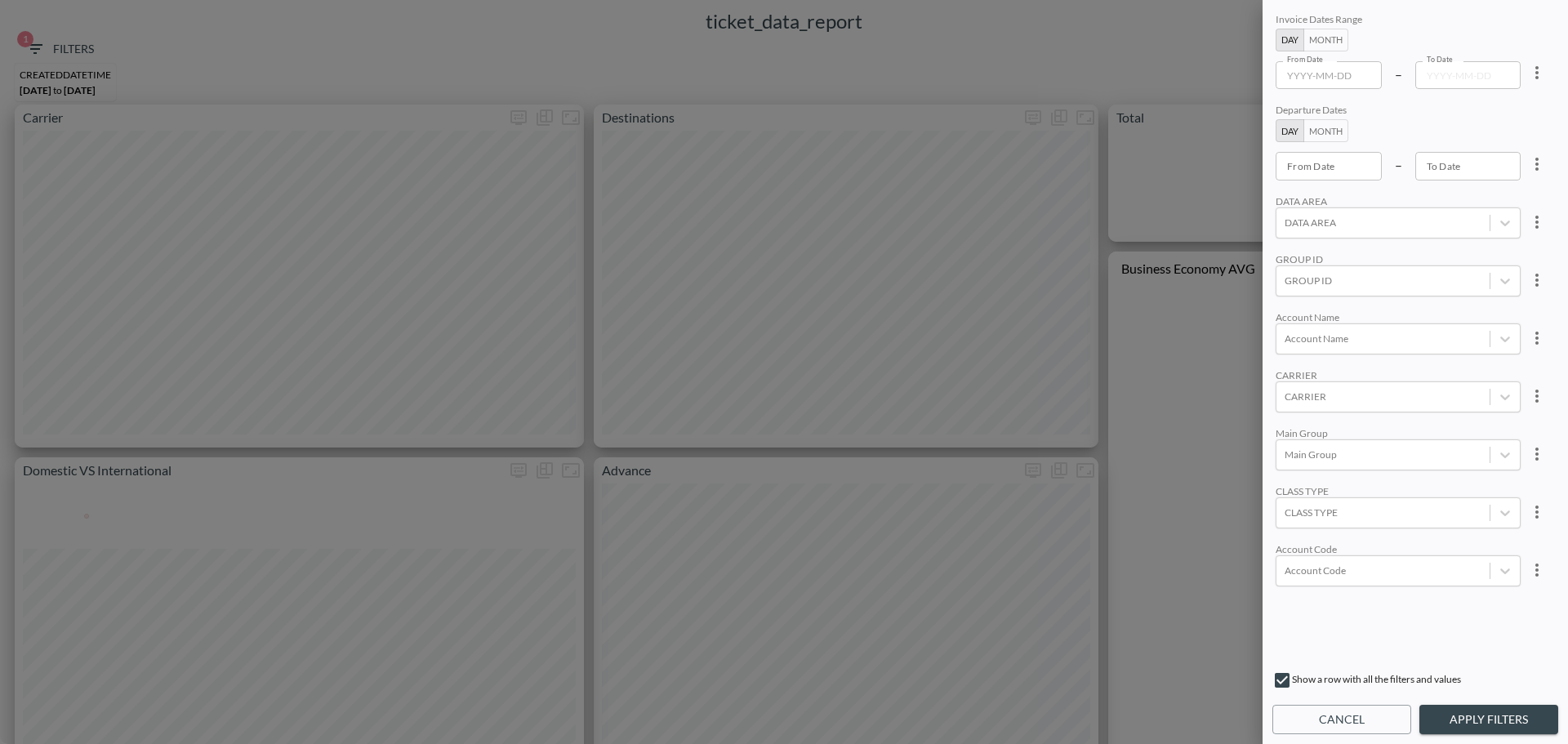
type input "[DATE]"
click at [1243, 324] on div at bounding box center [1384, 512] width 197 height 16
click at [1243, 324] on input "business" at bounding box center [1288, 352] width 34 height 34
click at [1243, 324] on input "Business" at bounding box center [1288, 380] width 34 height 34
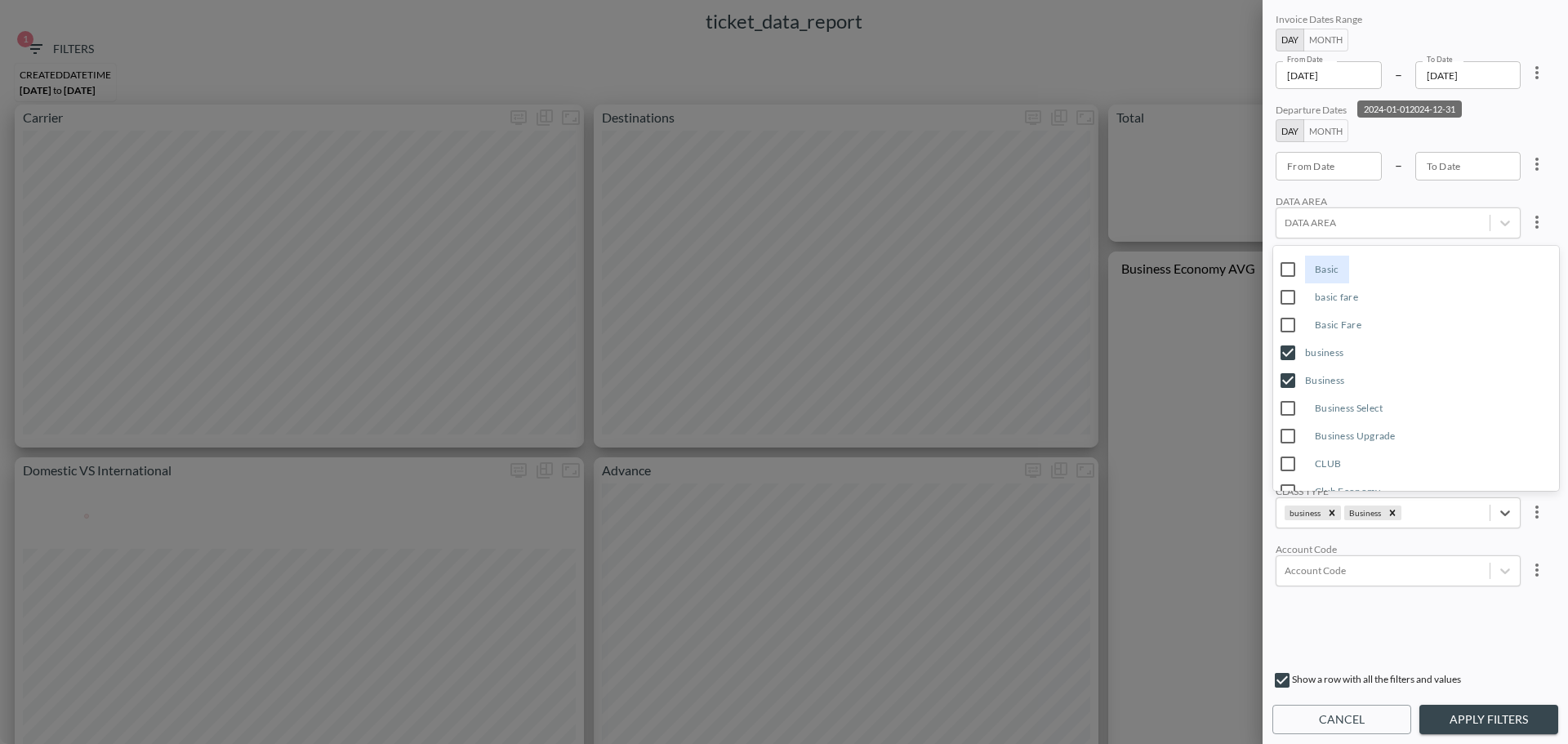
click at [1243, 324] on input "Business Select" at bounding box center [1288, 407] width 34 height 34
click at [1243, 324] on input "Business Upgrade" at bounding box center [1288, 435] width 34 height 34
click at [1243, 324] on div "Invoice Dates Range Day Month From Date 2024-01-01 From Date – To Date 2024-12-…" at bounding box center [1415, 372] width 305 height 744
click at [1243, 324] on button "Apply Filters" at bounding box center [1488, 719] width 139 height 30
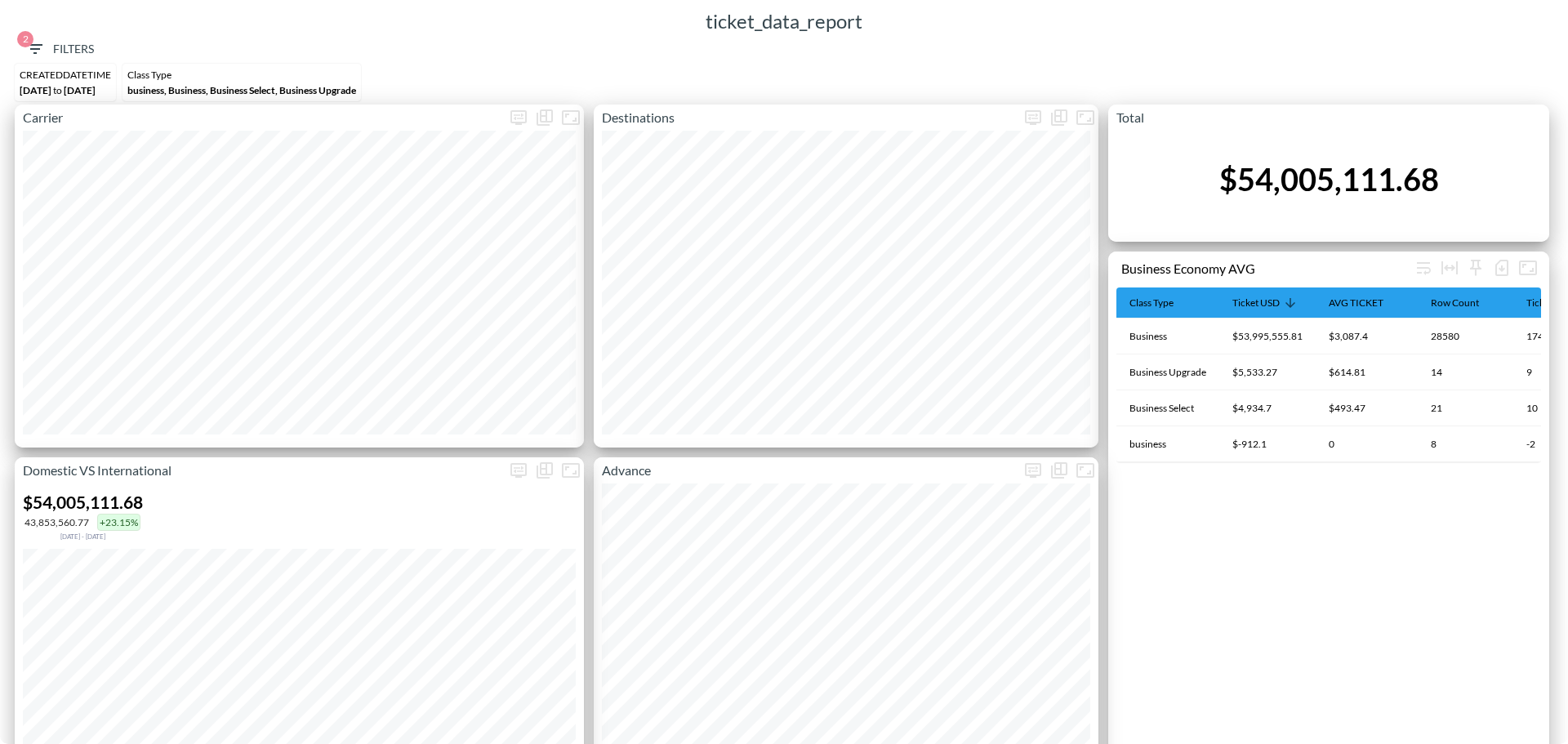
scroll to position [0, 74]
click at [47, 45] on span "2 Filters" at bounding box center [60, 49] width 69 height 20
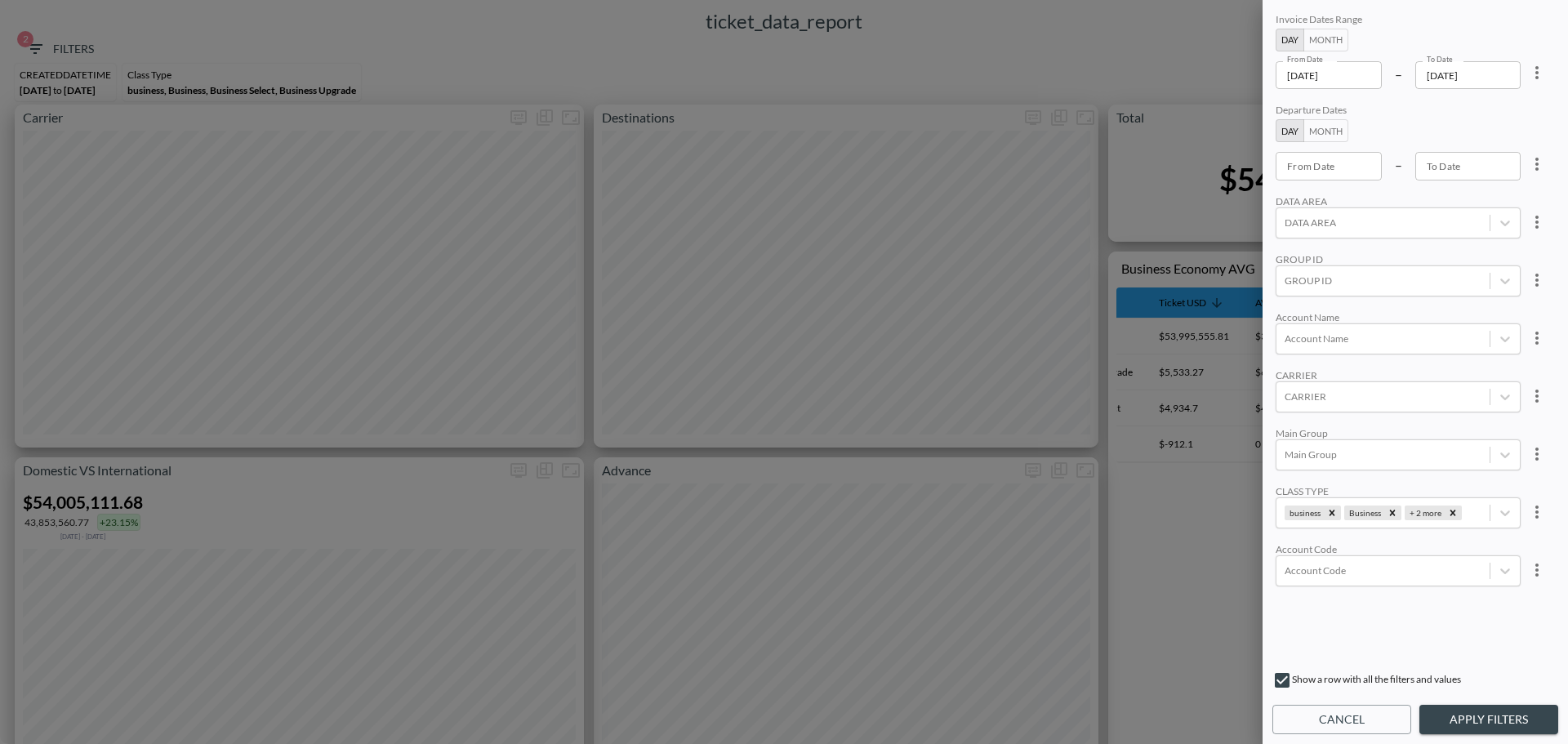
click at [1115, 57] on div at bounding box center [784, 372] width 1568 height 744
click at [1243, 119] on div "Departure Dates Day Month From Date From Date – To Date To Date" at bounding box center [1398, 141] width 245 height 76
click at [1243, 324] on button "Cancel" at bounding box center [1341, 719] width 139 height 30
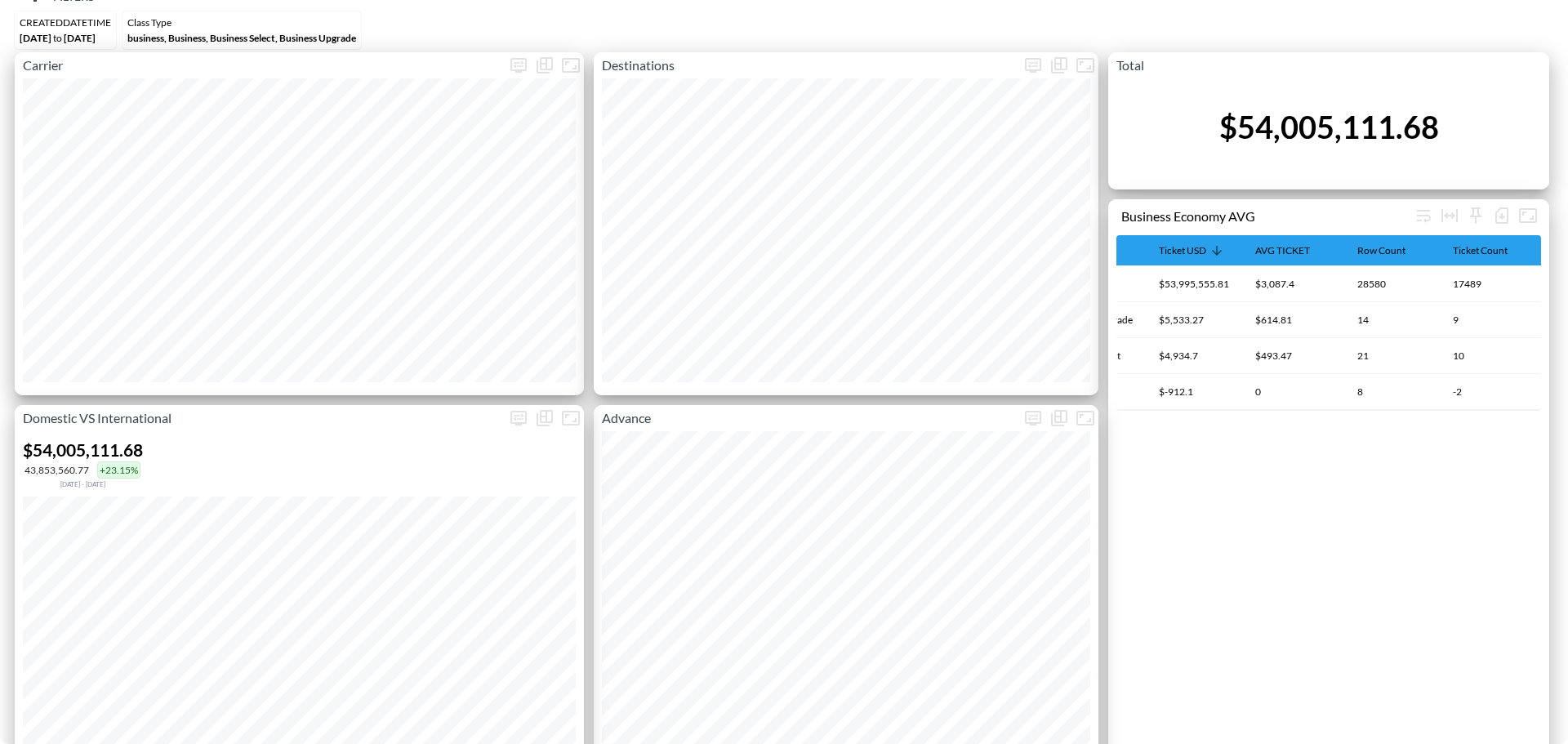
scroll to position [0, 0]
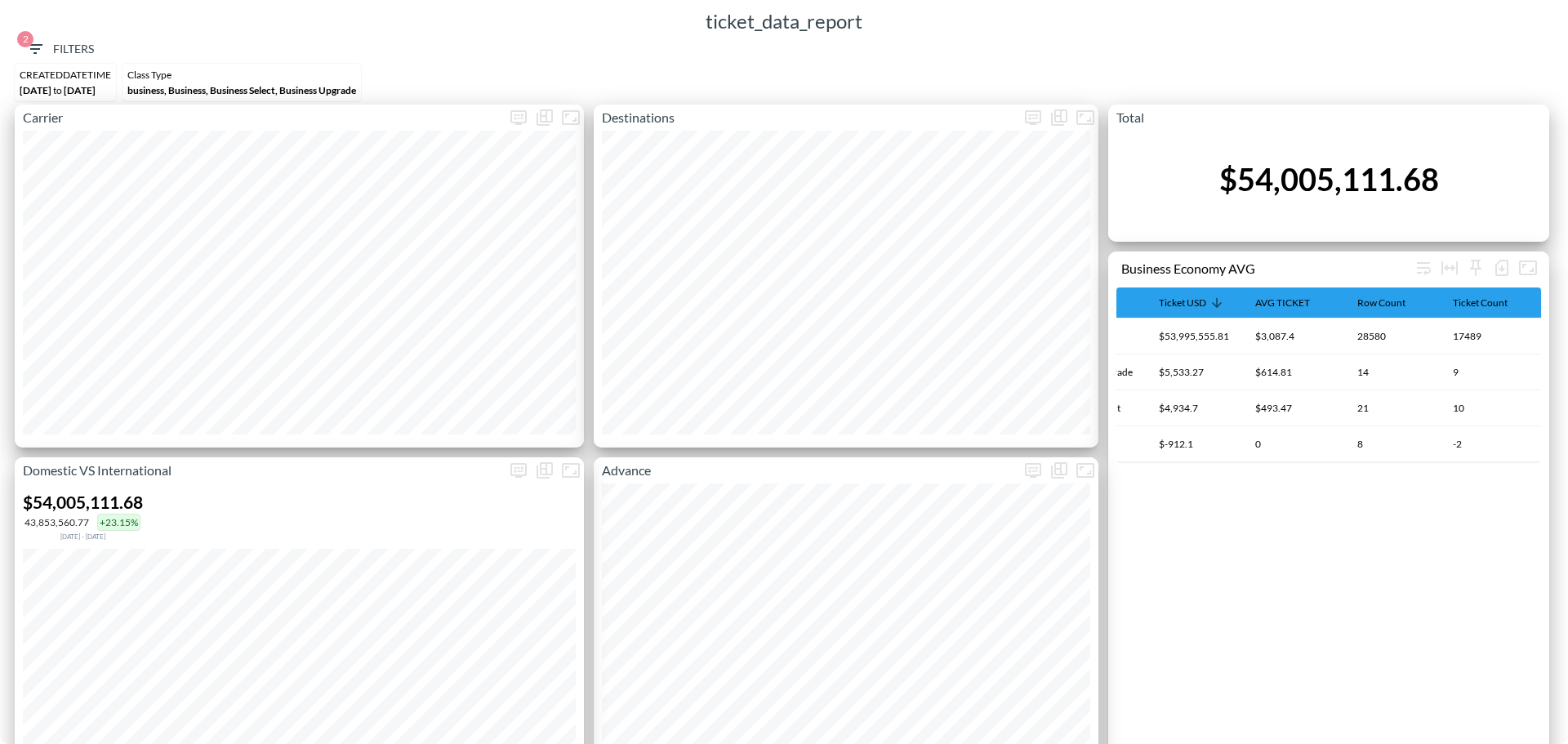
click at [81, 41] on span "2 Filters" at bounding box center [60, 49] width 69 height 20
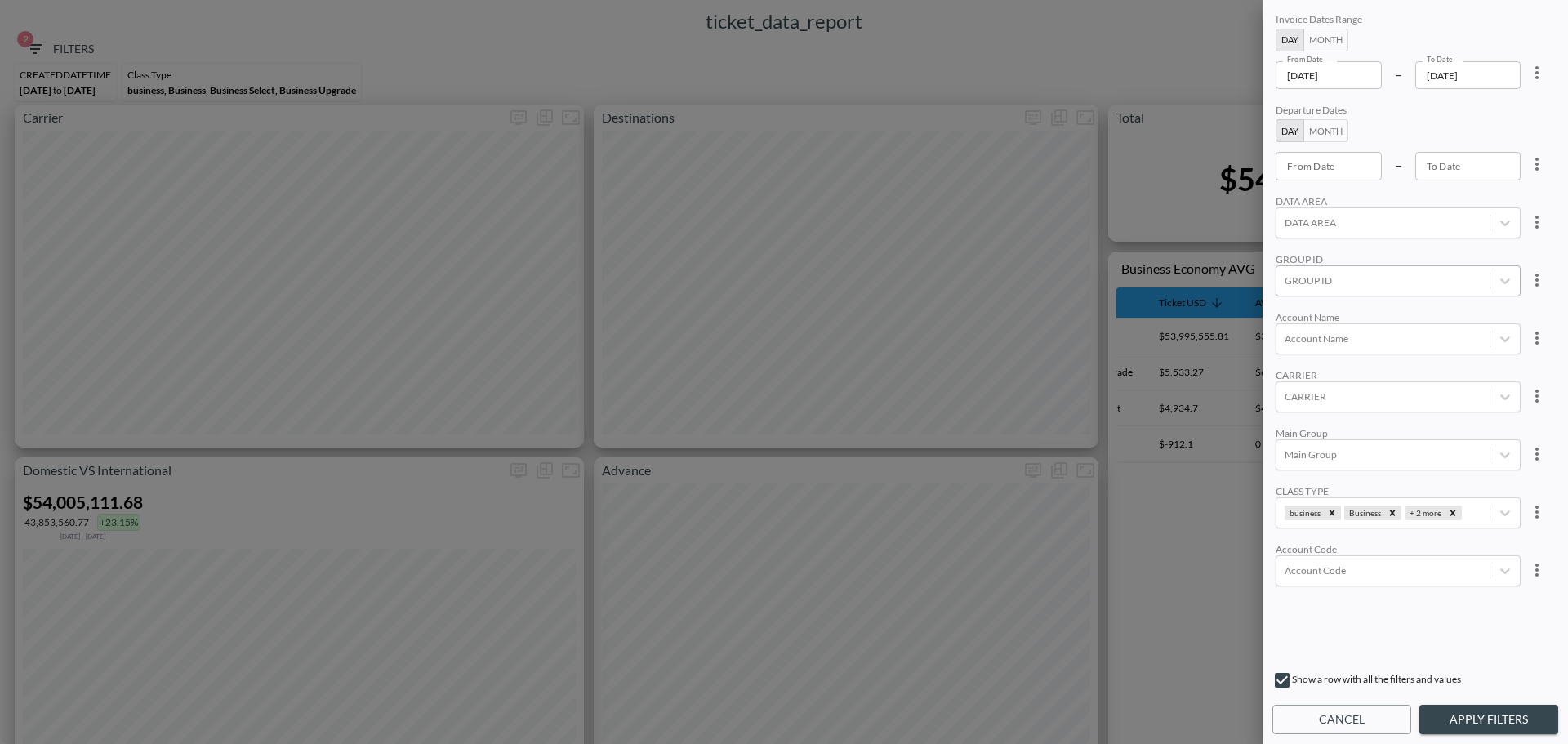
click at [1243, 280] on div at bounding box center [1384, 280] width 197 height 16
click at [1243, 228] on div at bounding box center [1384, 222] width 197 height 16
click at [1243, 270] on input "AMSA" at bounding box center [1288, 268] width 34 height 34
click at [1243, 324] on div "Invoice Dates Range Day Month From Date 2024-01-01 From Date – To Date 2024-12-…" at bounding box center [1414, 336] width 286 height 652
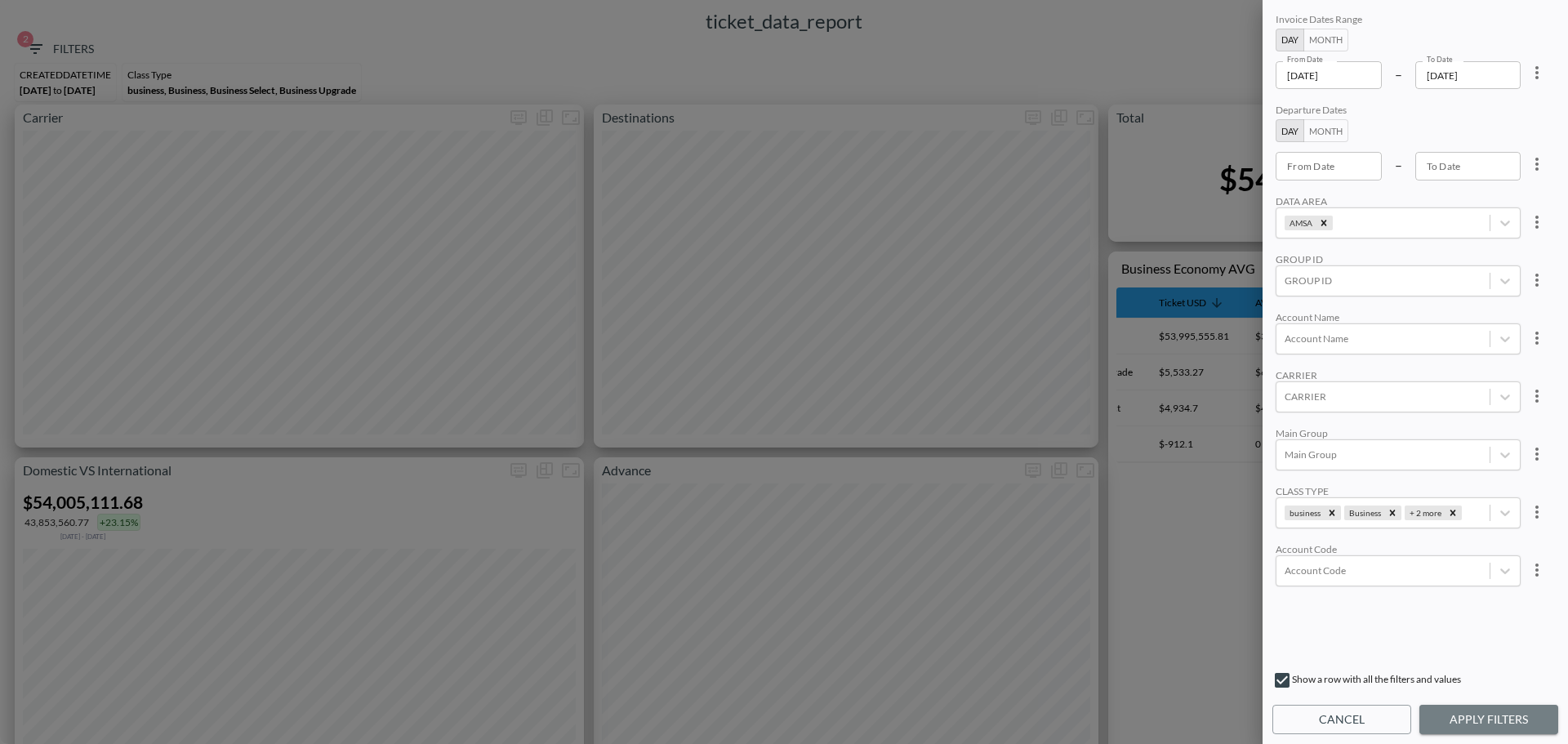
click at [1243, 324] on button "Apply Filters" at bounding box center [1488, 719] width 139 height 30
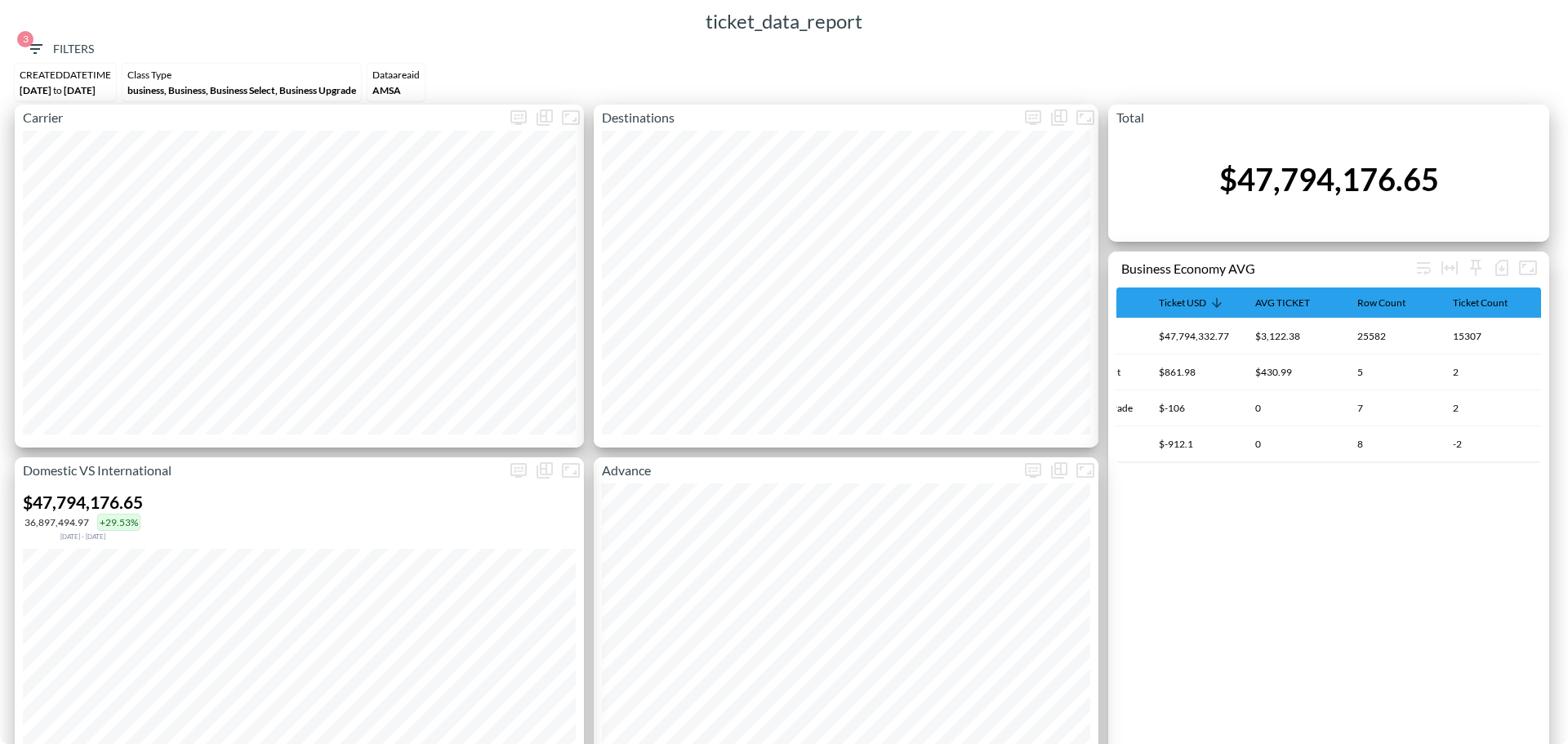
click at [1243, 174] on div "$47,794,176.65" at bounding box center [1329, 179] width 220 height 37
copy div "$47,794,176.65"
click at [60, 50] on span "3 Filters" at bounding box center [60, 49] width 69 height 20
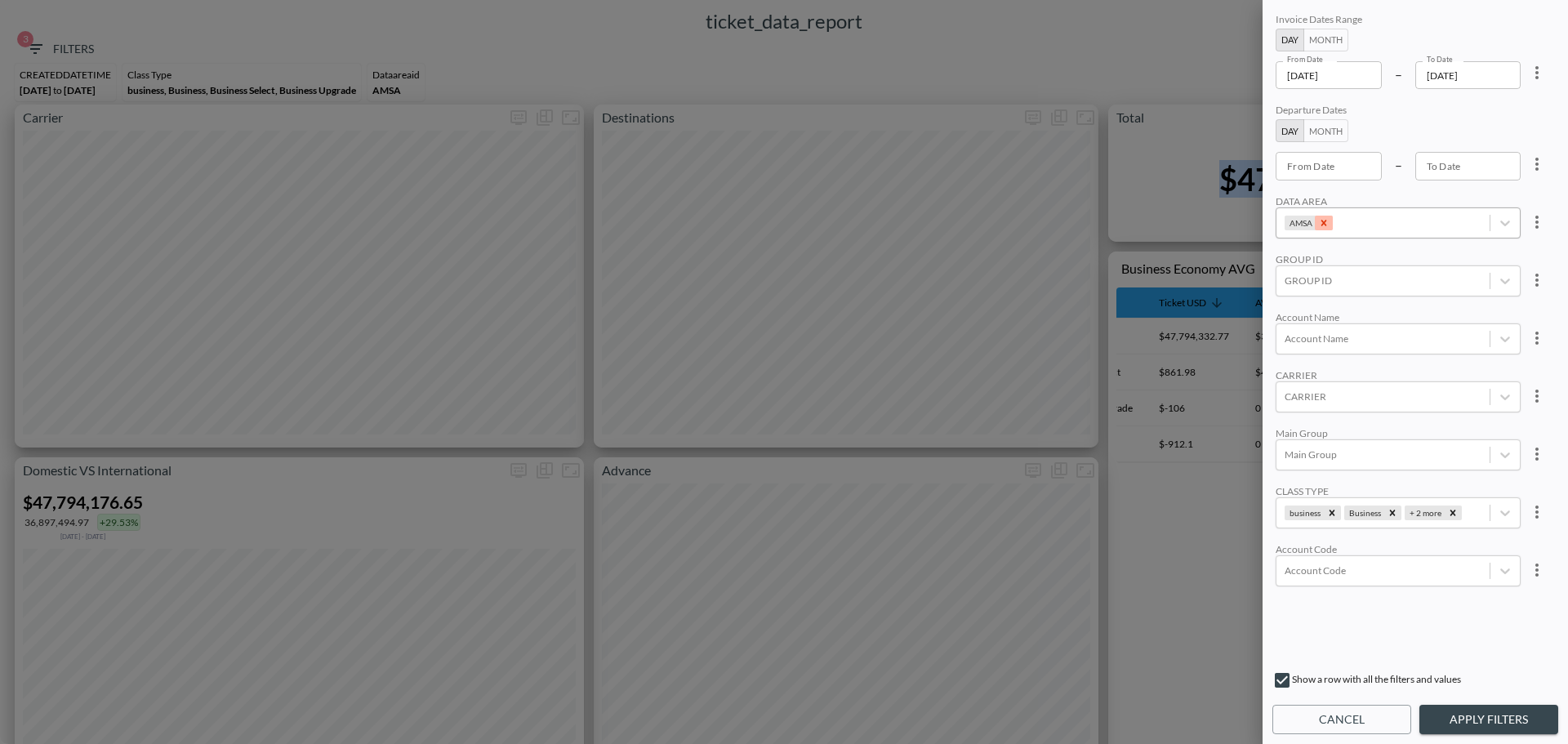
click at [1243, 219] on icon "Remove AMSA" at bounding box center [1324, 222] width 11 height 11
click at [1243, 223] on div at bounding box center [1384, 222] width 197 height 16
click at [1243, 324] on input "HKG" at bounding box center [1288, 352] width 34 height 34
click at [1243, 324] on button "Apply Filters" at bounding box center [1488, 719] width 139 height 30
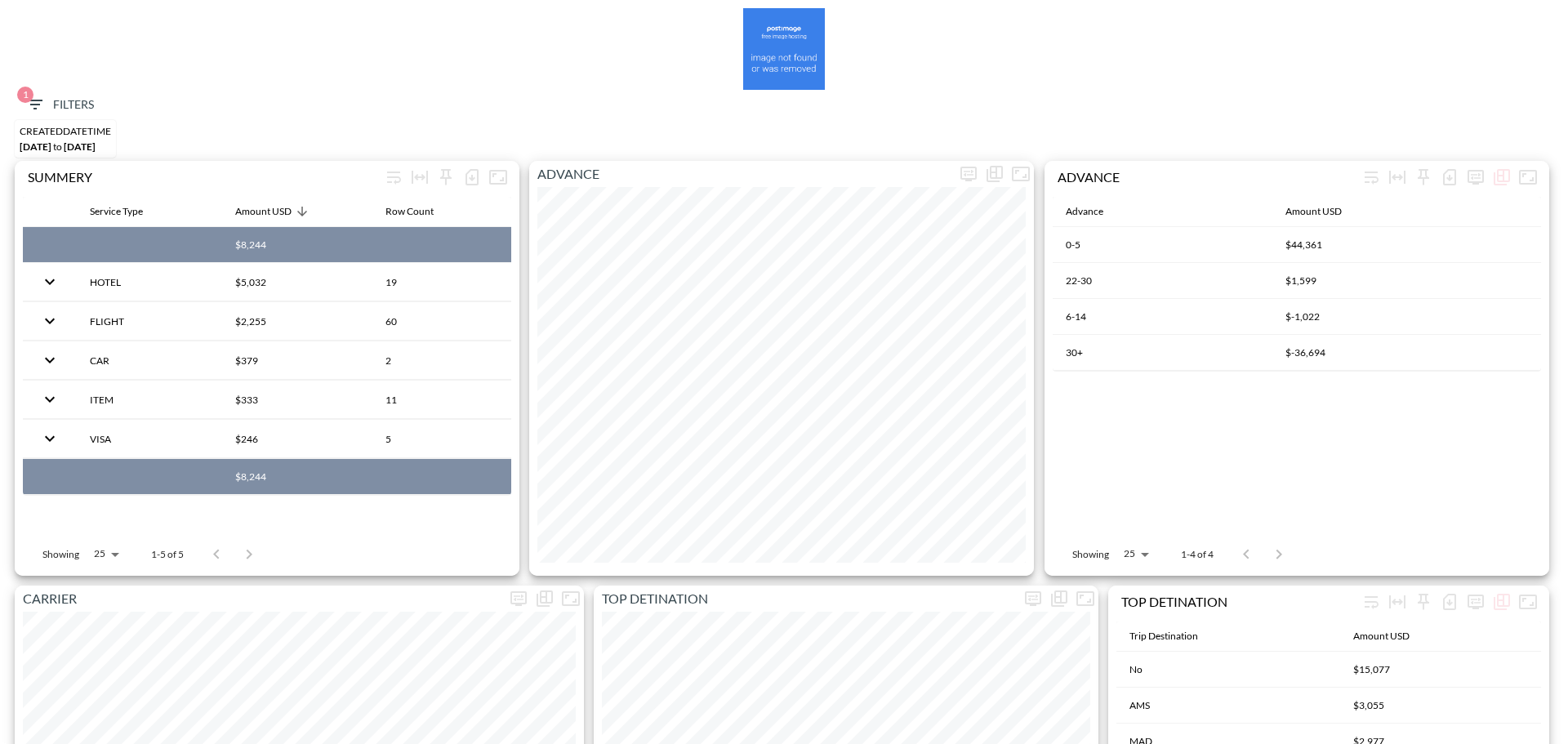
click at [63, 104] on span "1 Filters" at bounding box center [60, 105] width 69 height 20
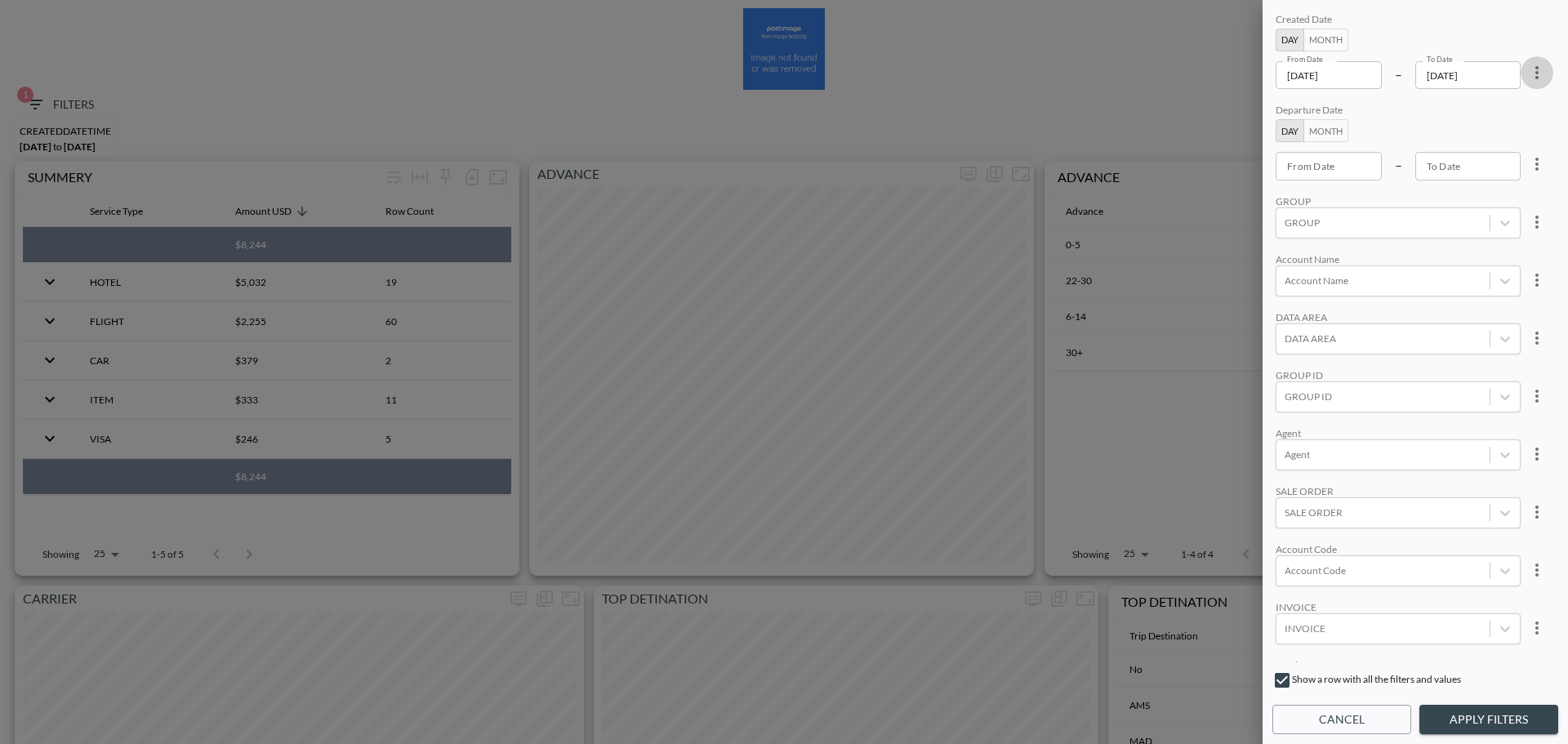
click at [1539, 64] on icon "more" at bounding box center [1536, 73] width 20 height 20
click at [1493, 90] on ul "Clear" at bounding box center [1477, 111] width 147 height 43
click at [1454, 118] on span "Clear" at bounding box center [1455, 110] width 40 height 20
type input "YYYY-MM-DD"
click at [1323, 73] on div "From Date YYYY-MM-DD From Date" at bounding box center [1329, 75] width 106 height 28
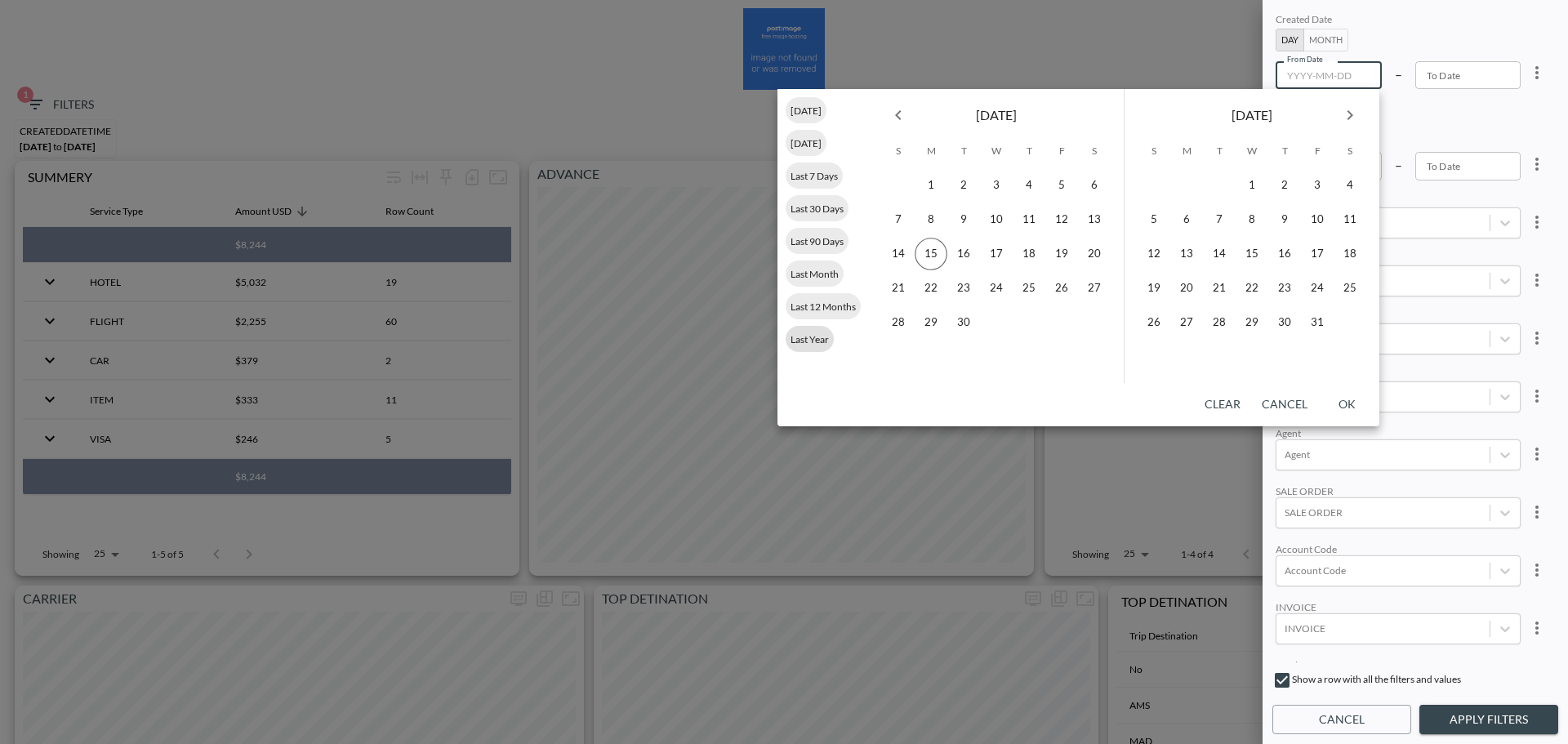
click at [800, 343] on span "Last Year" at bounding box center [810, 339] width 48 height 12
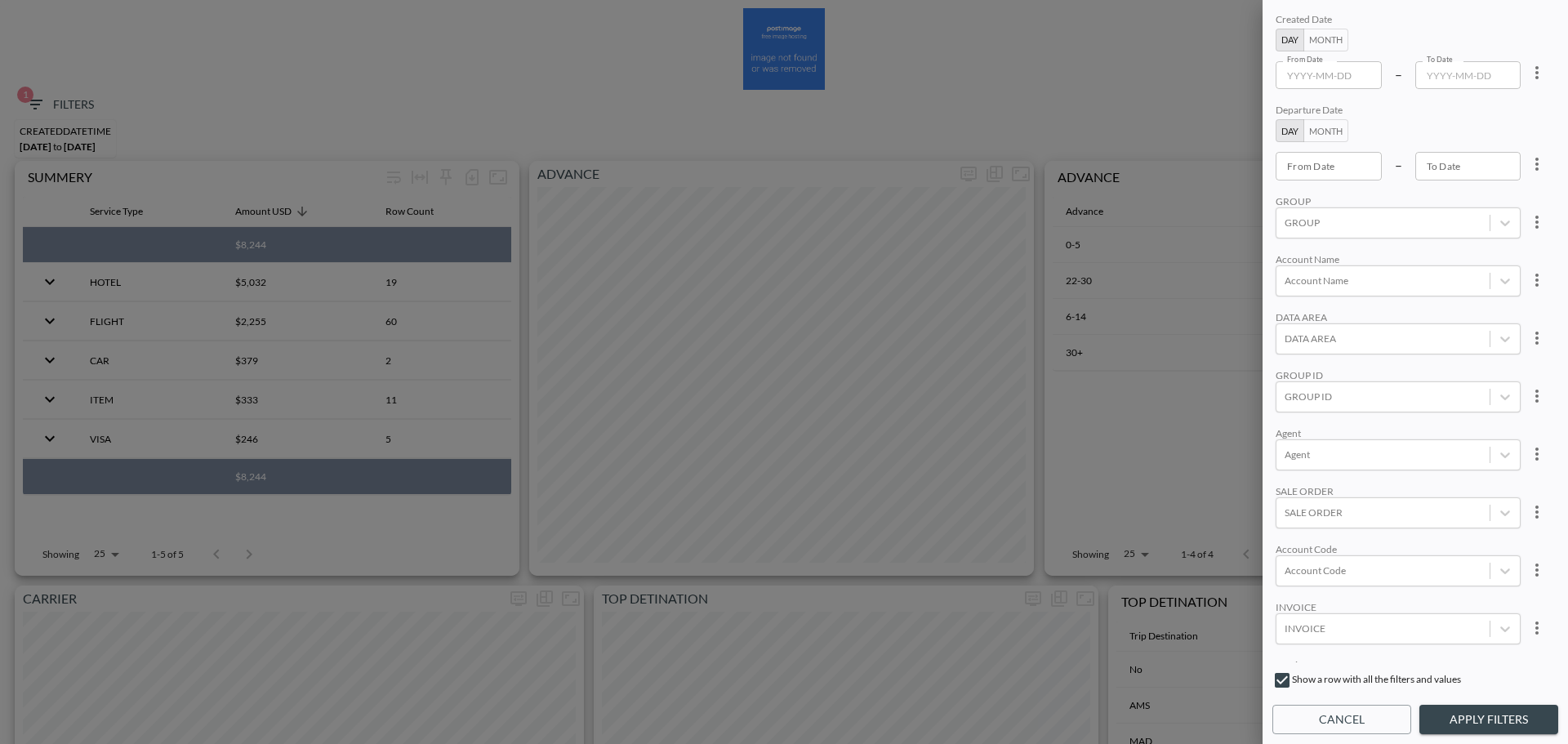
type input "[DATE]"
click at [1347, 524] on div at bounding box center [1384, 526] width 197 height 16
click at [1320, 354] on div "FLIGHT" at bounding box center [1415, 348] width 286 height 25
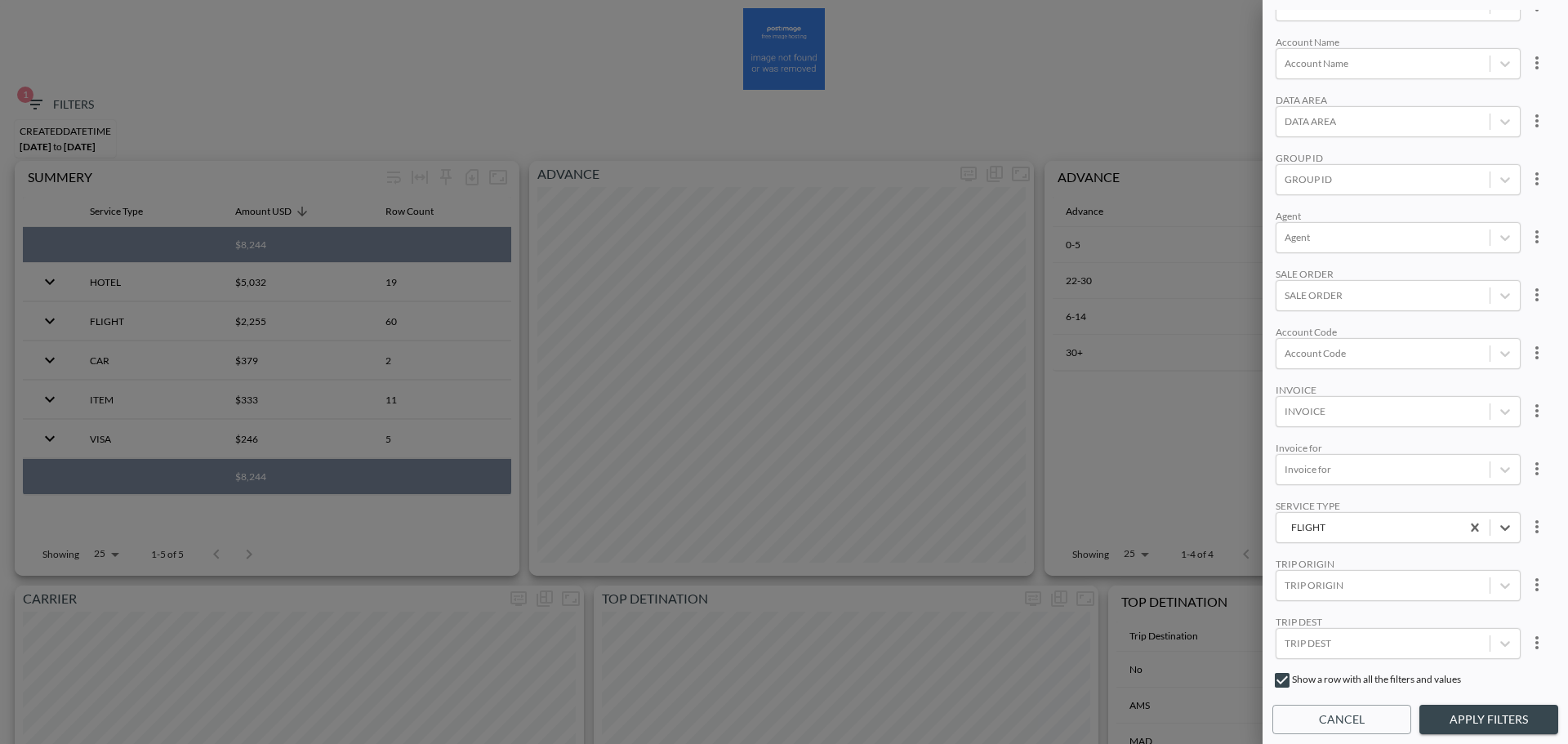
click at [1492, 718] on button "Apply Filters" at bounding box center [1488, 719] width 139 height 30
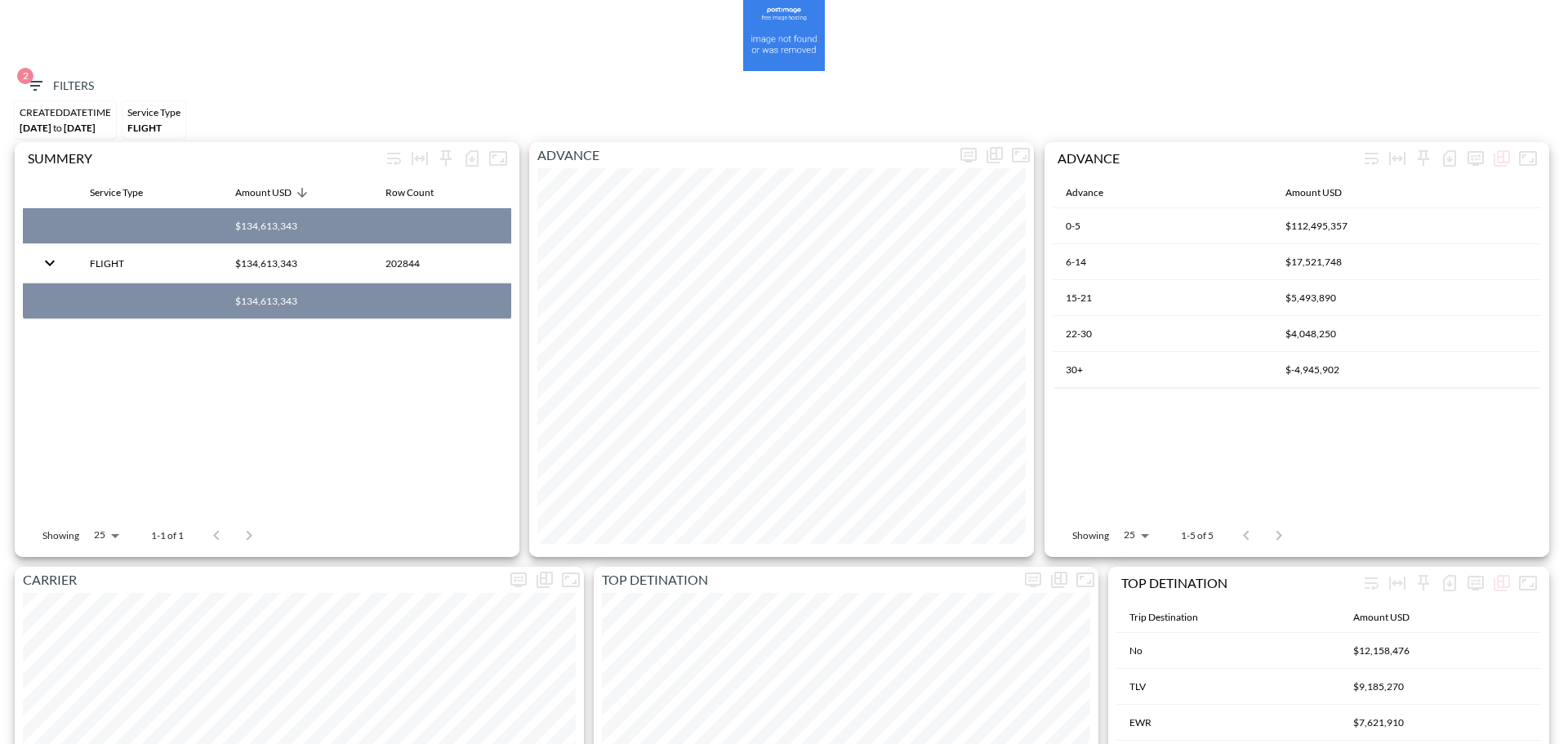
scroll to position [0, 0]
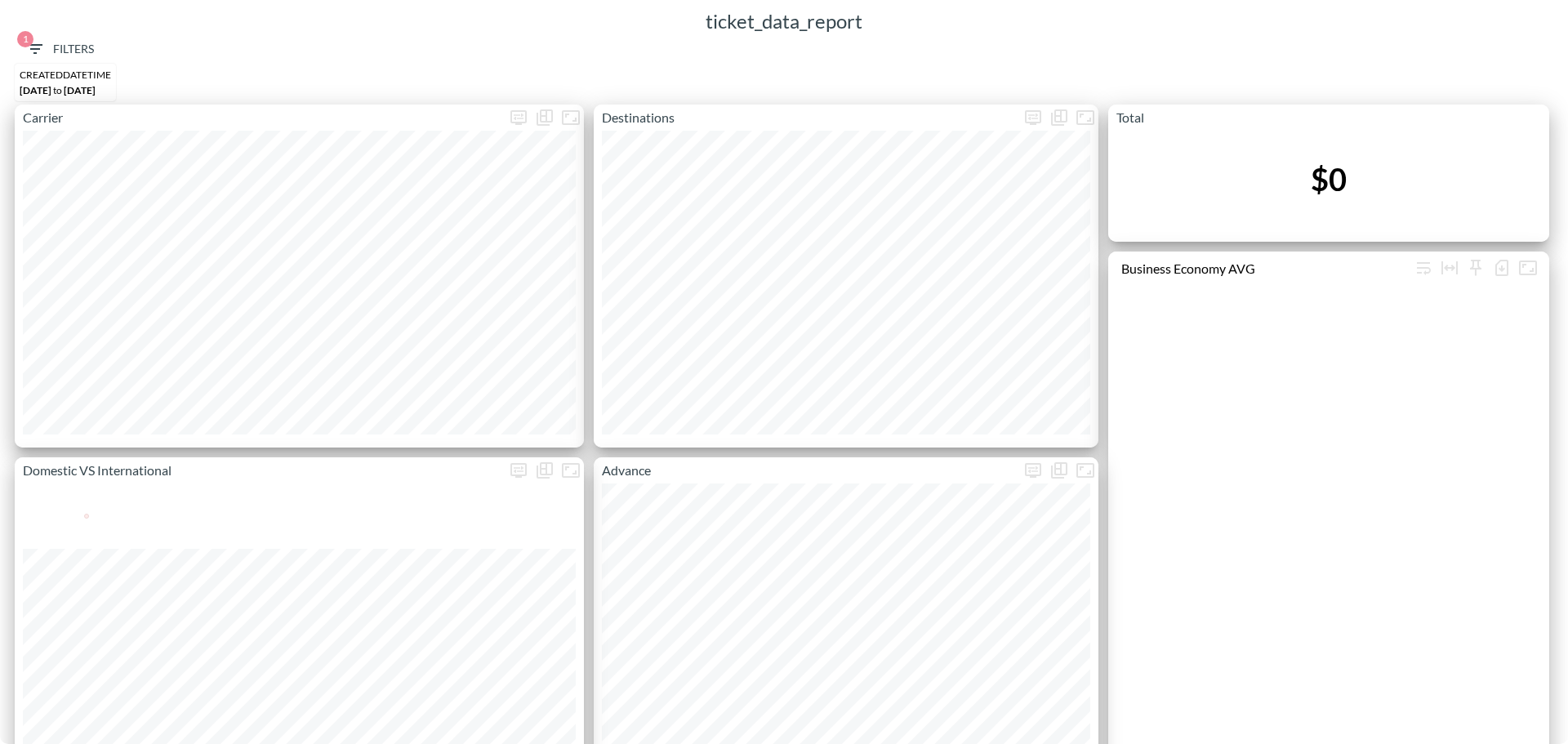
click at [38, 57] on icon "button" at bounding box center [34, 48] width 20 height 20
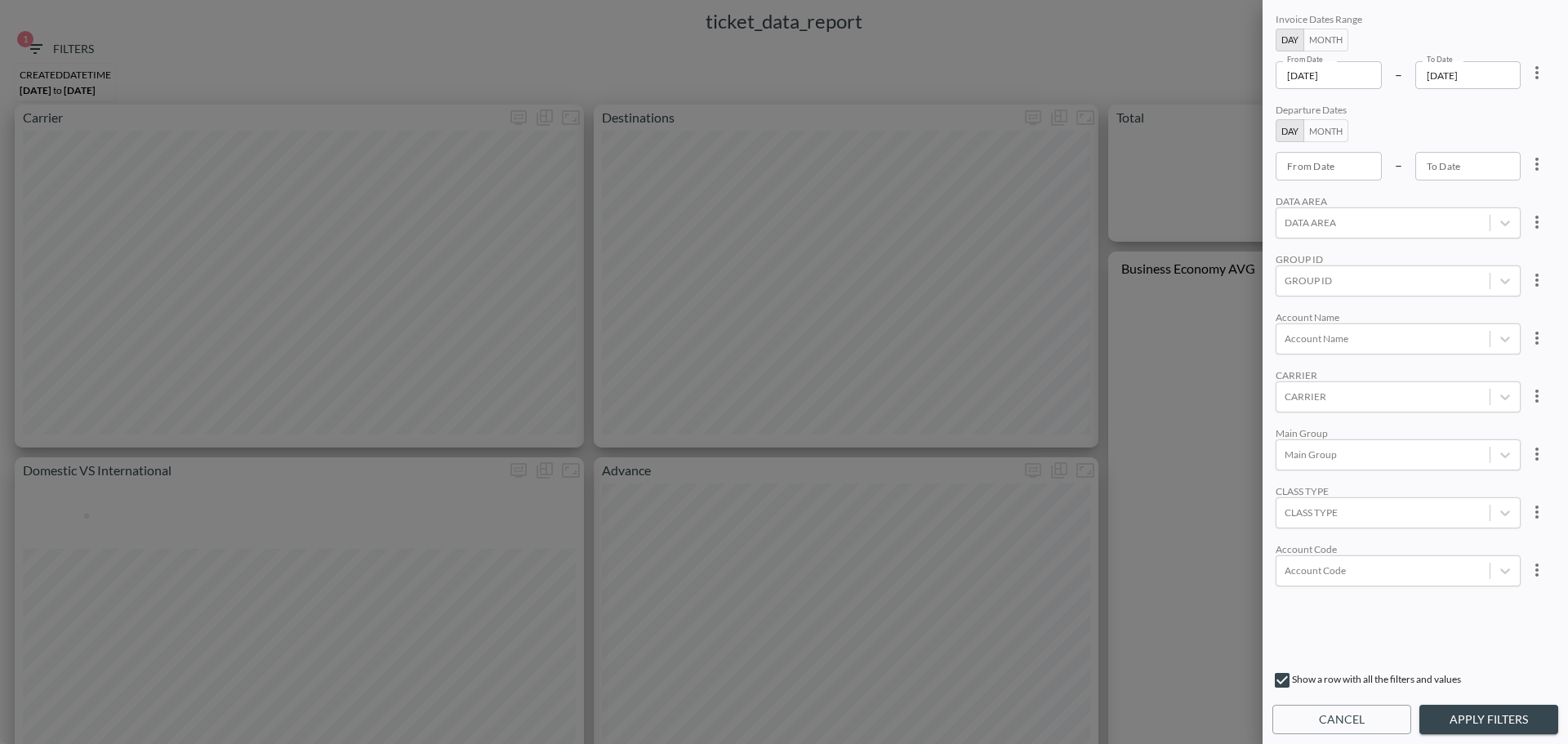
click at [1527, 80] on icon "more" at bounding box center [1536, 73] width 20 height 20
click at [1496, 114] on li "Clear" at bounding box center [1477, 111] width 147 height 30
type input "YYYY-MM-DD"
click at [1343, 77] on input "YYYY-MM-DD" at bounding box center [1329, 75] width 106 height 28
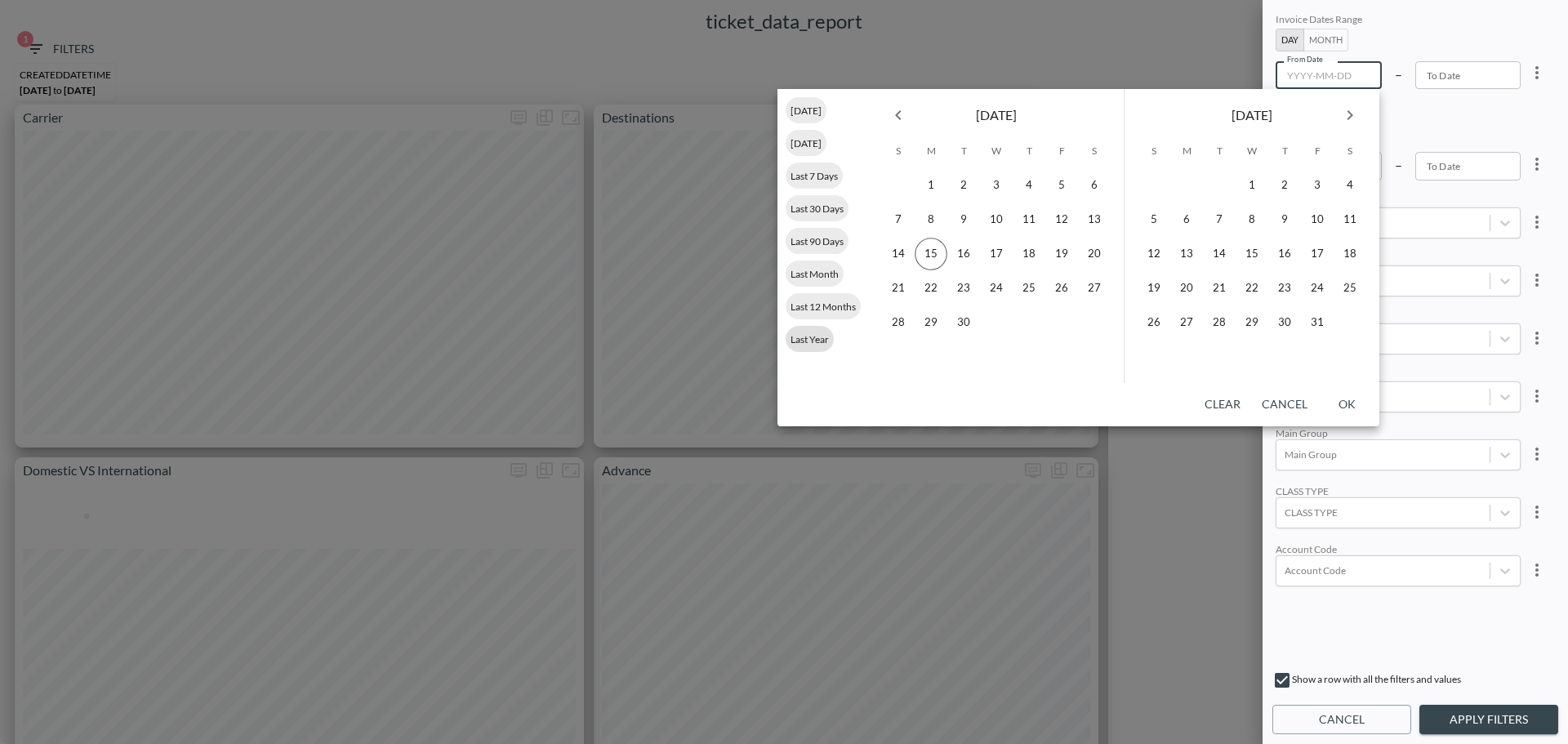
click at [817, 340] on span "Last Year" at bounding box center [810, 339] width 48 height 12
type input "[DATE]"
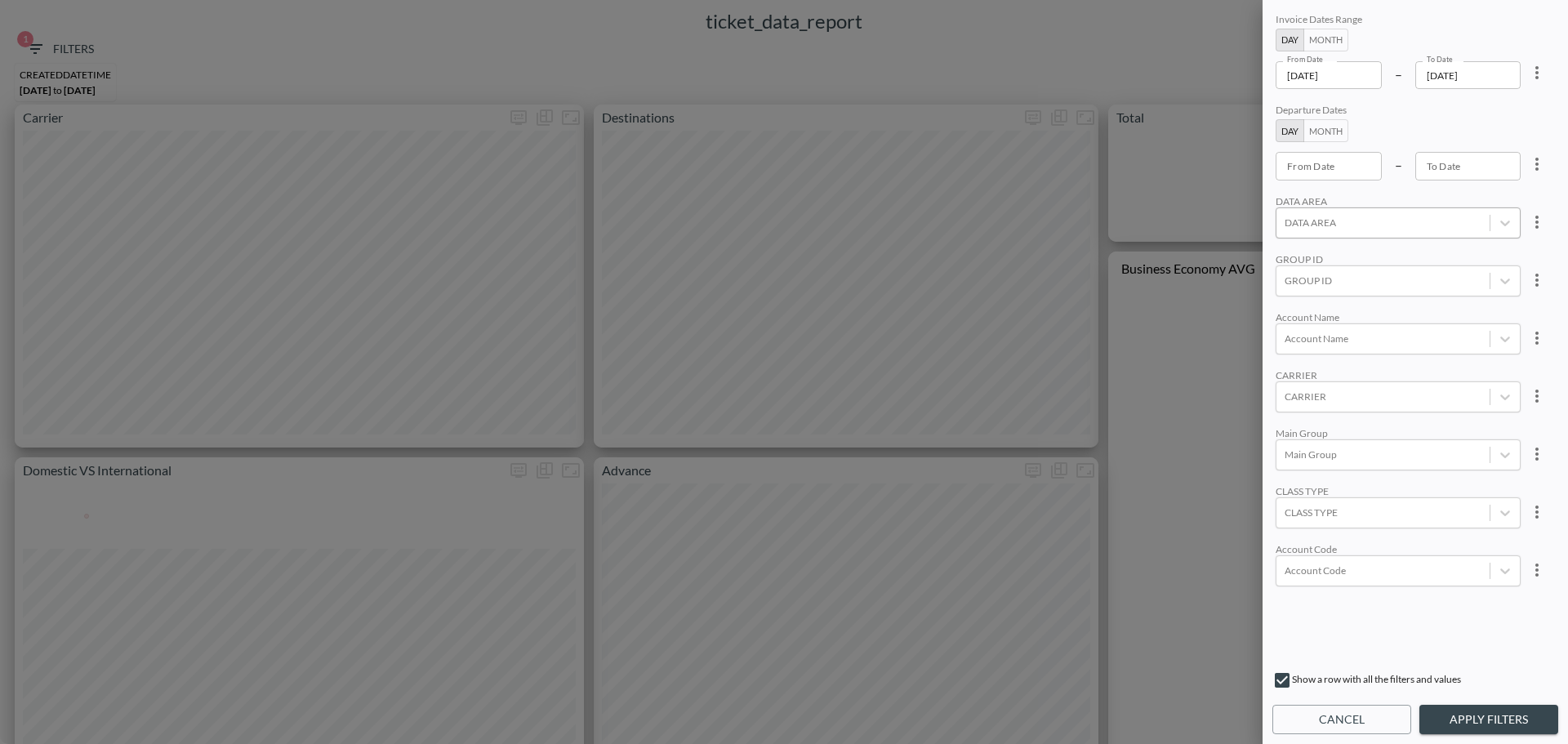
click at [1346, 223] on div at bounding box center [1384, 222] width 197 height 16
click at [1290, 354] on input "HKG" at bounding box center [1288, 352] width 34 height 34
click at [1379, 631] on div "Invoice Dates Range Day Month From Date [DATE] From Date – To Date [DATE] To Da…" at bounding box center [1414, 336] width 286 height 652
click at [1452, 726] on button "Apply Filters" at bounding box center [1488, 719] width 139 height 30
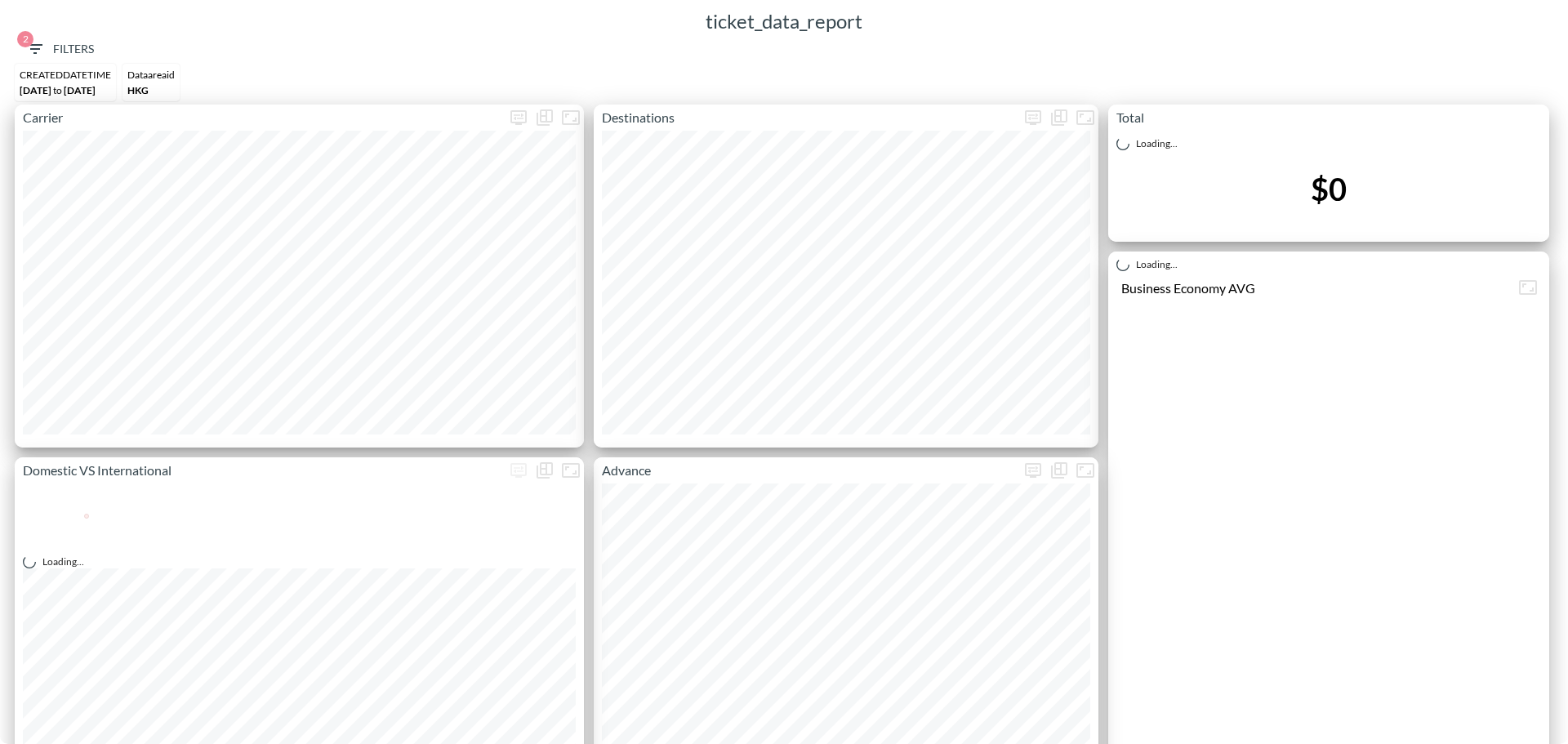
click at [81, 53] on span "2 Filters" at bounding box center [60, 49] width 69 height 20
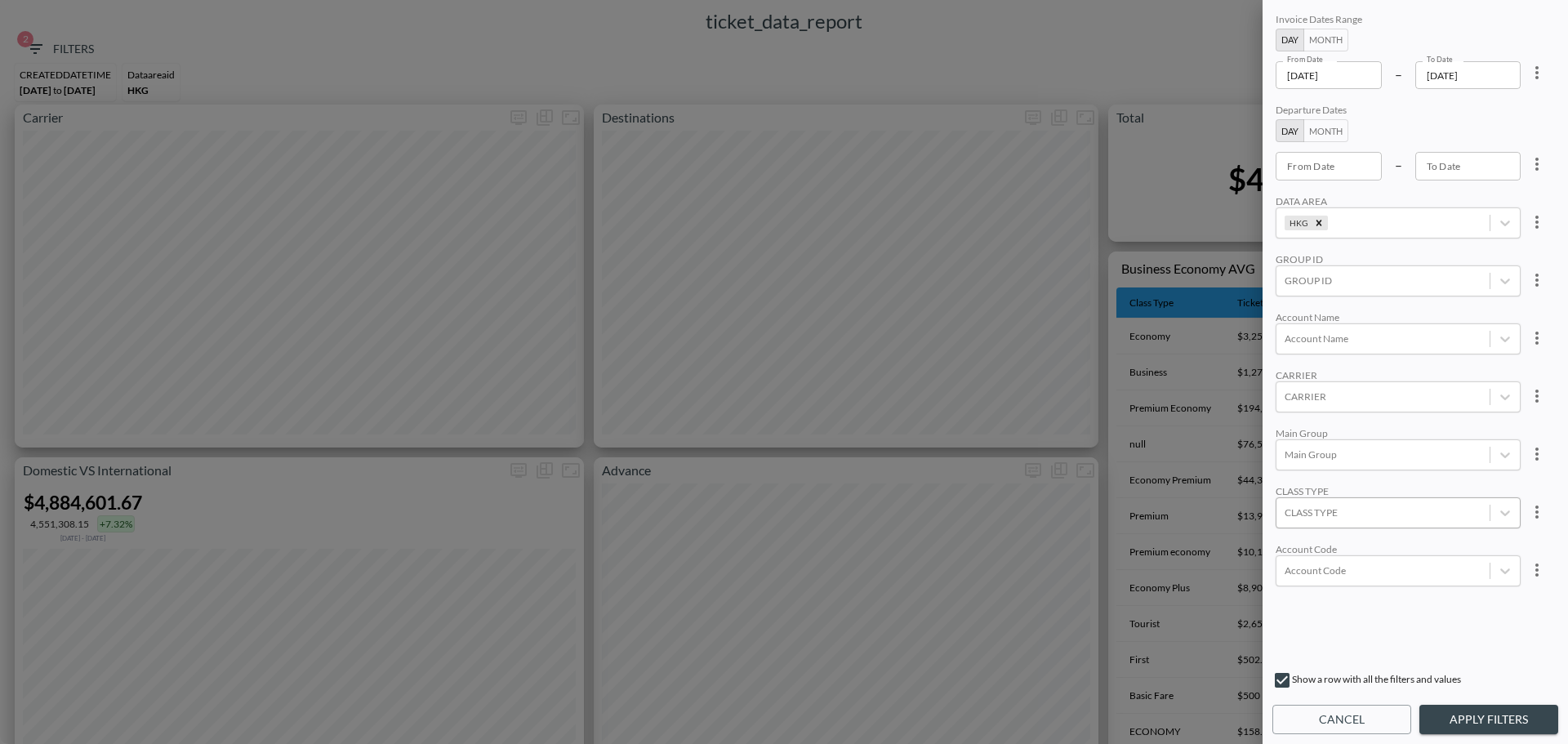
click at [1327, 513] on div at bounding box center [1384, 512] width 197 height 16
click at [1288, 352] on input "business" at bounding box center [1288, 352] width 34 height 34
click at [1290, 379] on input "Business" at bounding box center [1288, 380] width 34 height 34
click at [1289, 405] on input "Business Select" at bounding box center [1288, 407] width 34 height 34
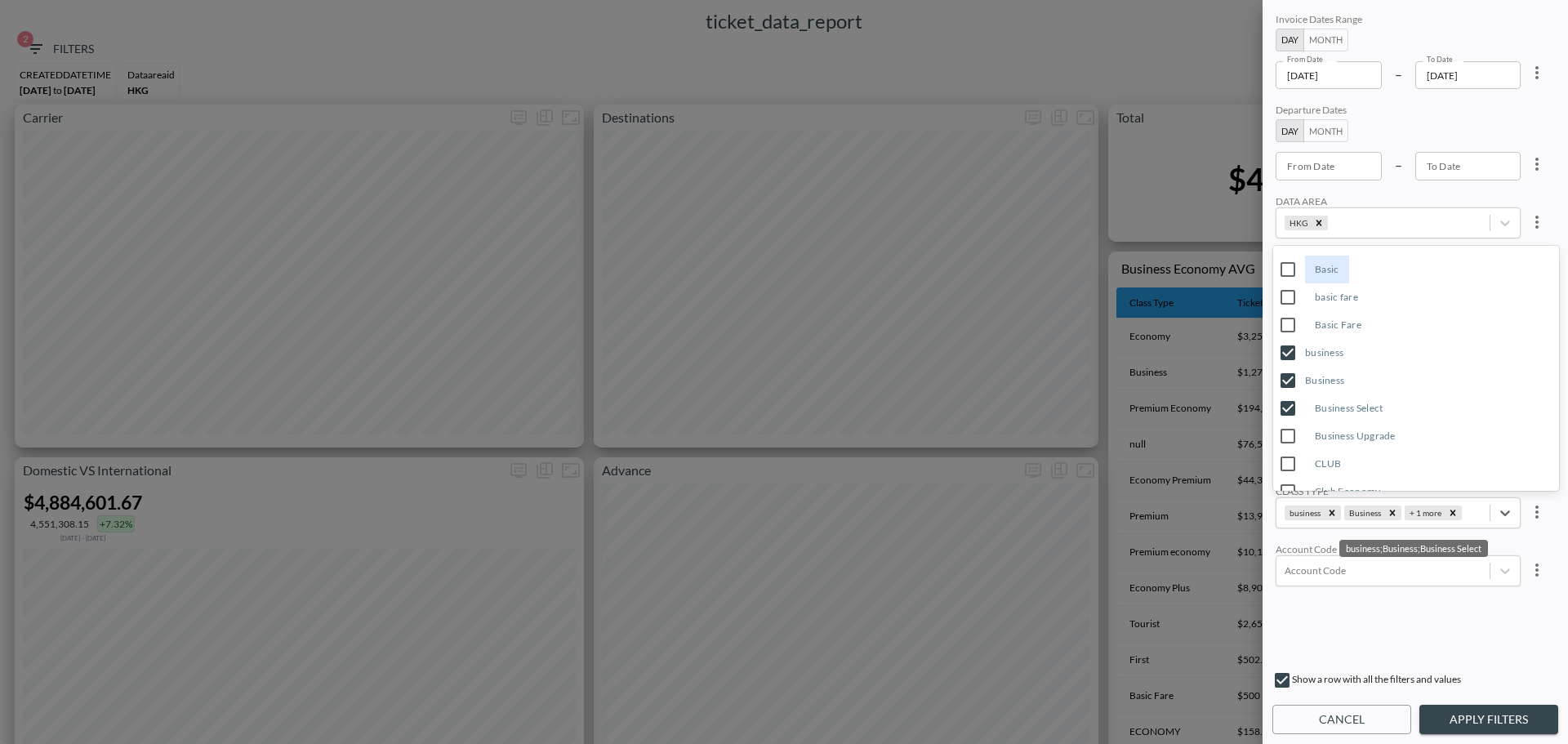
click at [1289, 431] on input "Business Upgrade" at bounding box center [1288, 435] width 34 height 34
click at [1499, 192] on div "Invoice Dates Range Day Month From Date [DATE] From Date – To Date [DATE] To Da…" at bounding box center [1414, 336] width 286 height 652
click at [1494, 714] on button "Apply Filters" at bounding box center [1488, 719] width 139 height 30
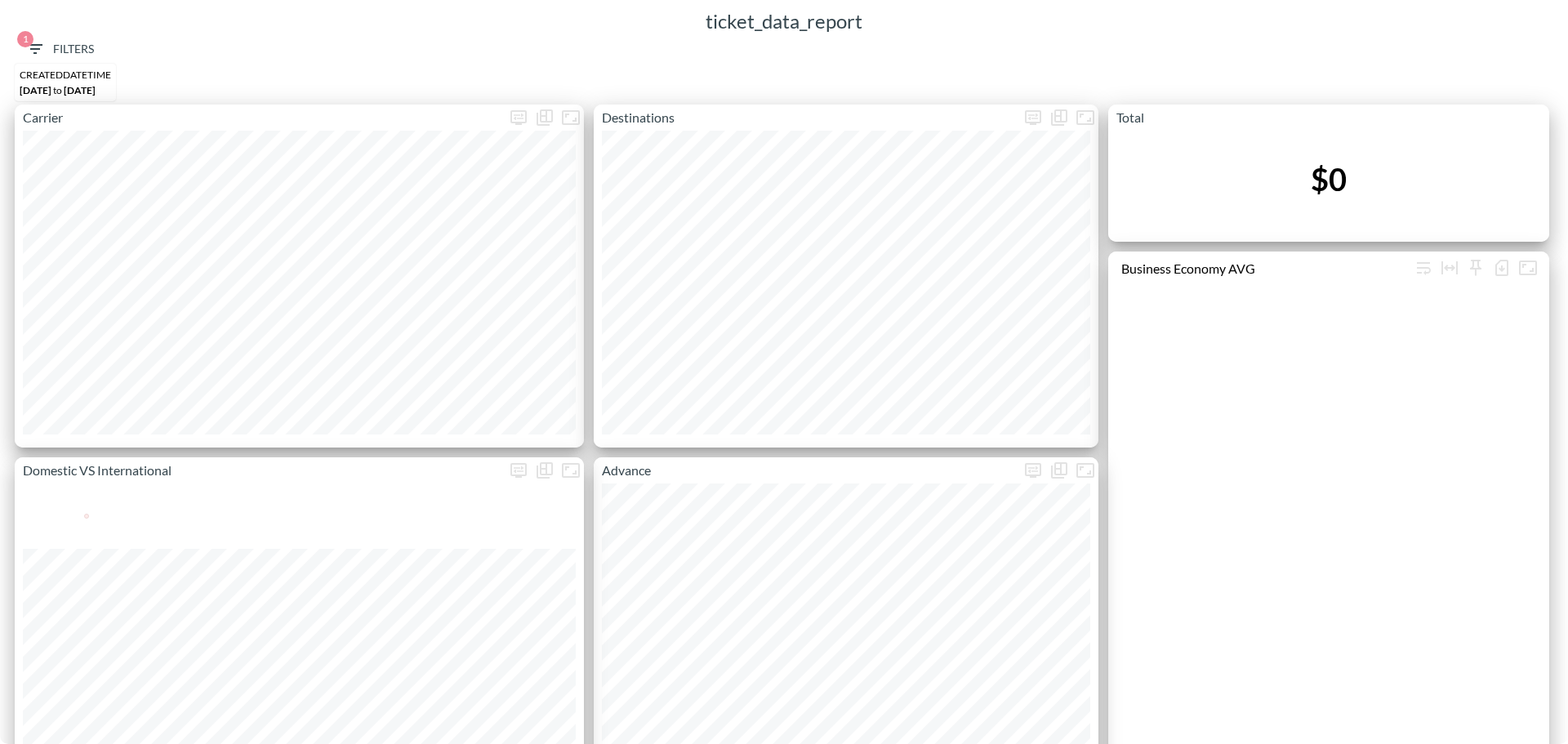
click at [40, 46] on icon "button" at bounding box center [34, 48] width 20 height 20
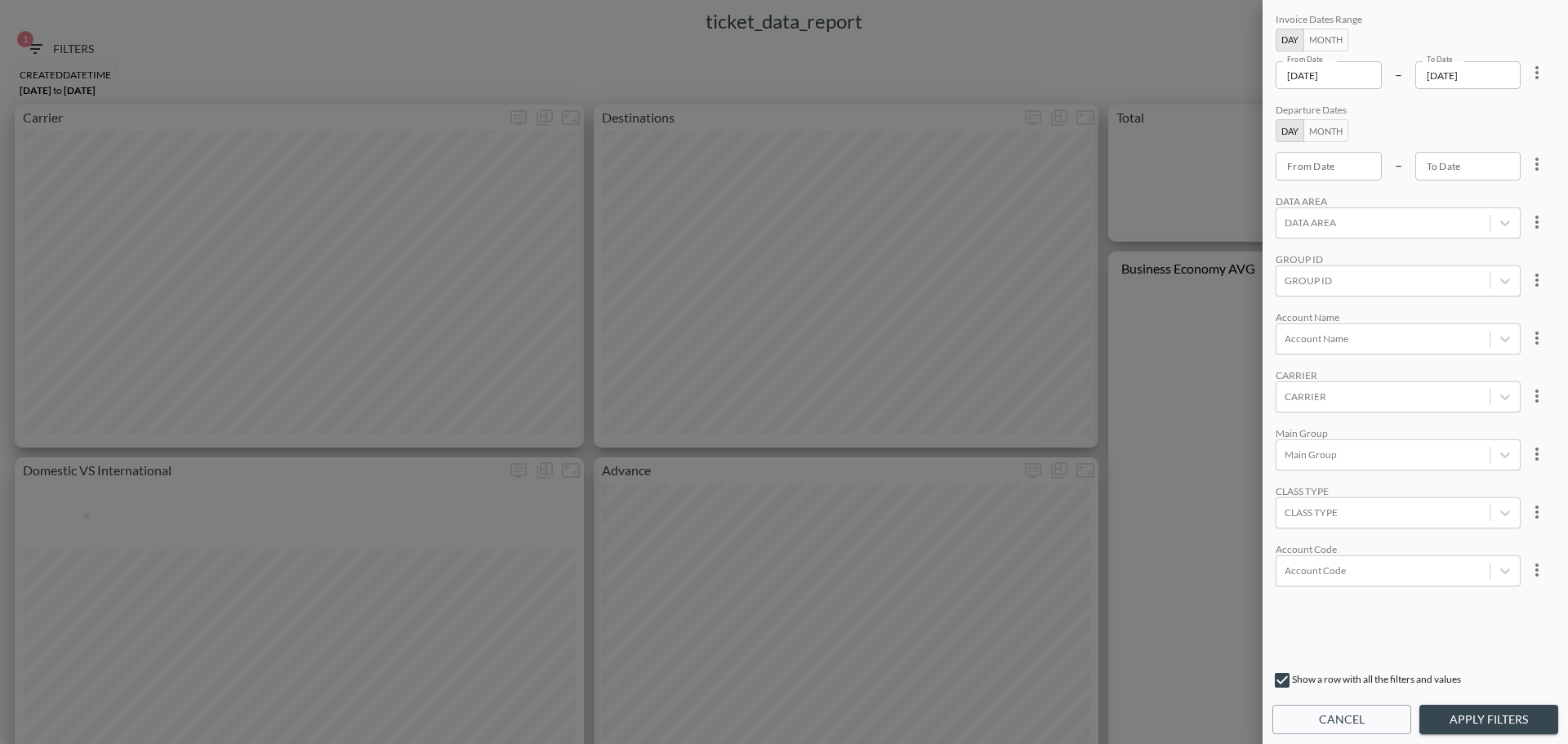
click at [1552, 74] on div "Invoice Dates Range Day Month From Date [DATE] From Date – To Date [DATE] To Da…" at bounding box center [1414, 336] width 286 height 652
click at [1541, 74] on icon "more" at bounding box center [1536, 73] width 20 height 20
click at [1512, 100] on li "Clear" at bounding box center [1477, 111] width 147 height 30
type input "YYYY-MM-DD"
click at [1314, 65] on div "From Date YYYY-MM-DD From Date" at bounding box center [1329, 75] width 106 height 28
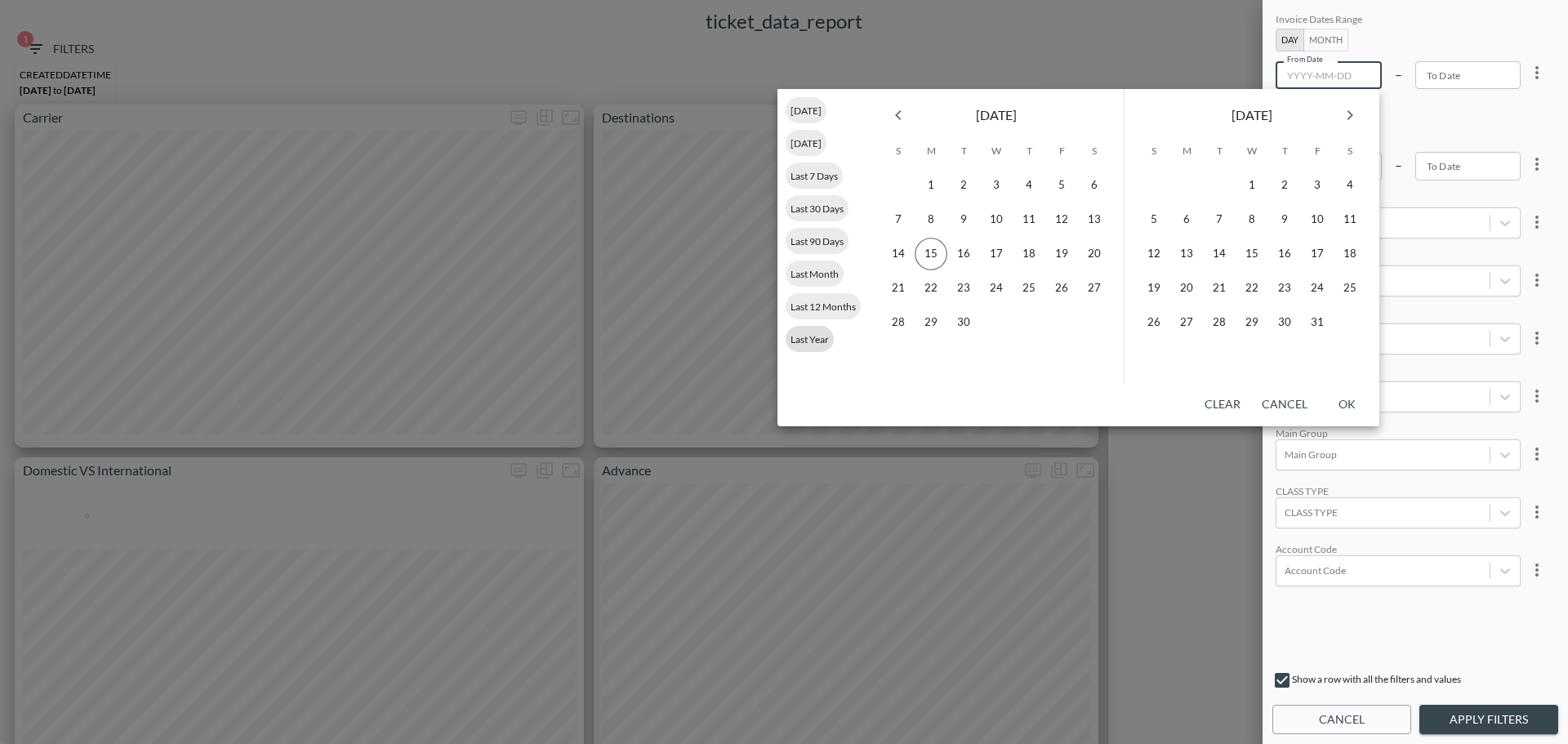
click at [805, 349] on div "Last Year" at bounding box center [810, 339] width 48 height 26
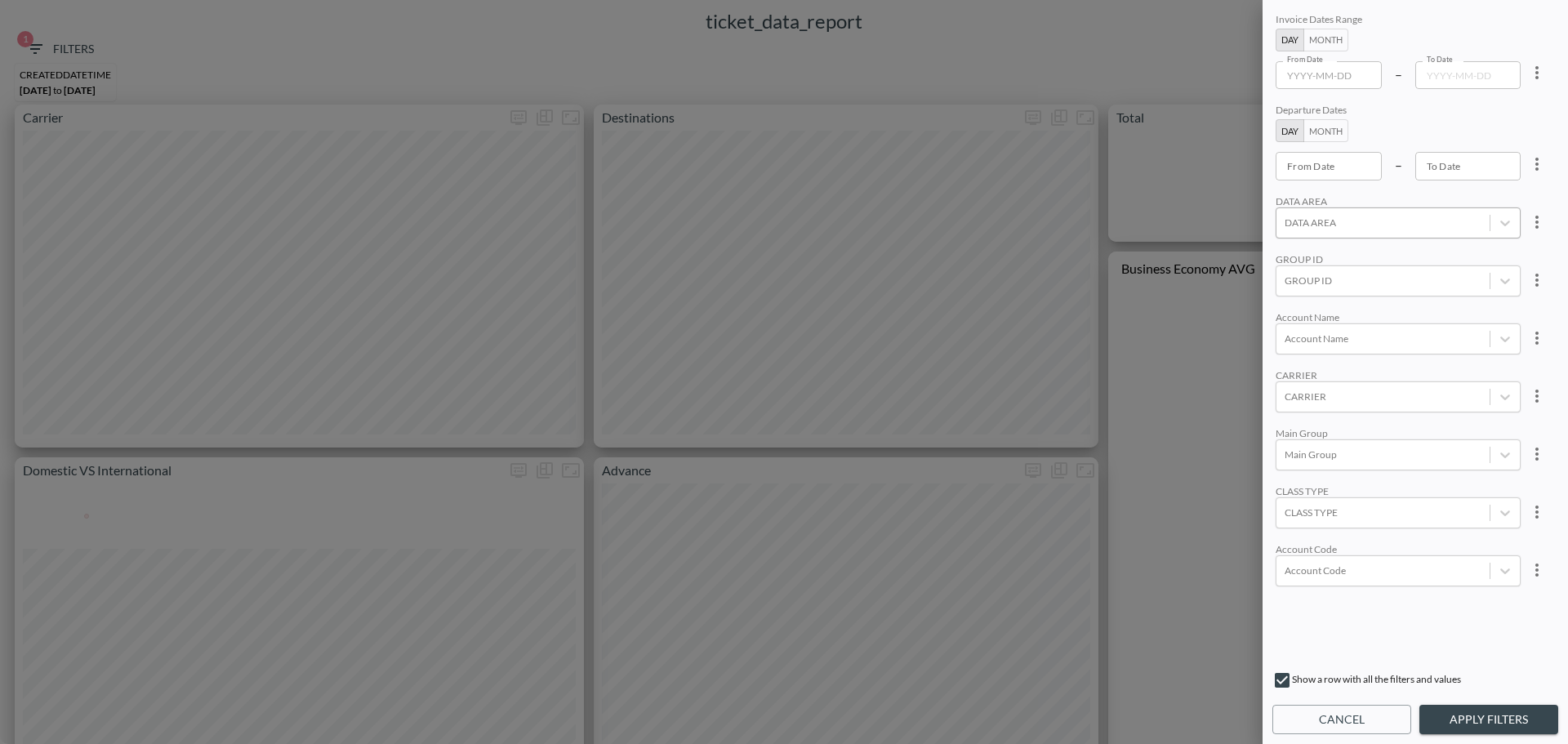
type input "[DATE]"
click at [1342, 515] on div at bounding box center [1384, 512] width 197 height 16
click at [1330, 511] on div at bounding box center [1384, 512] width 197 height 16
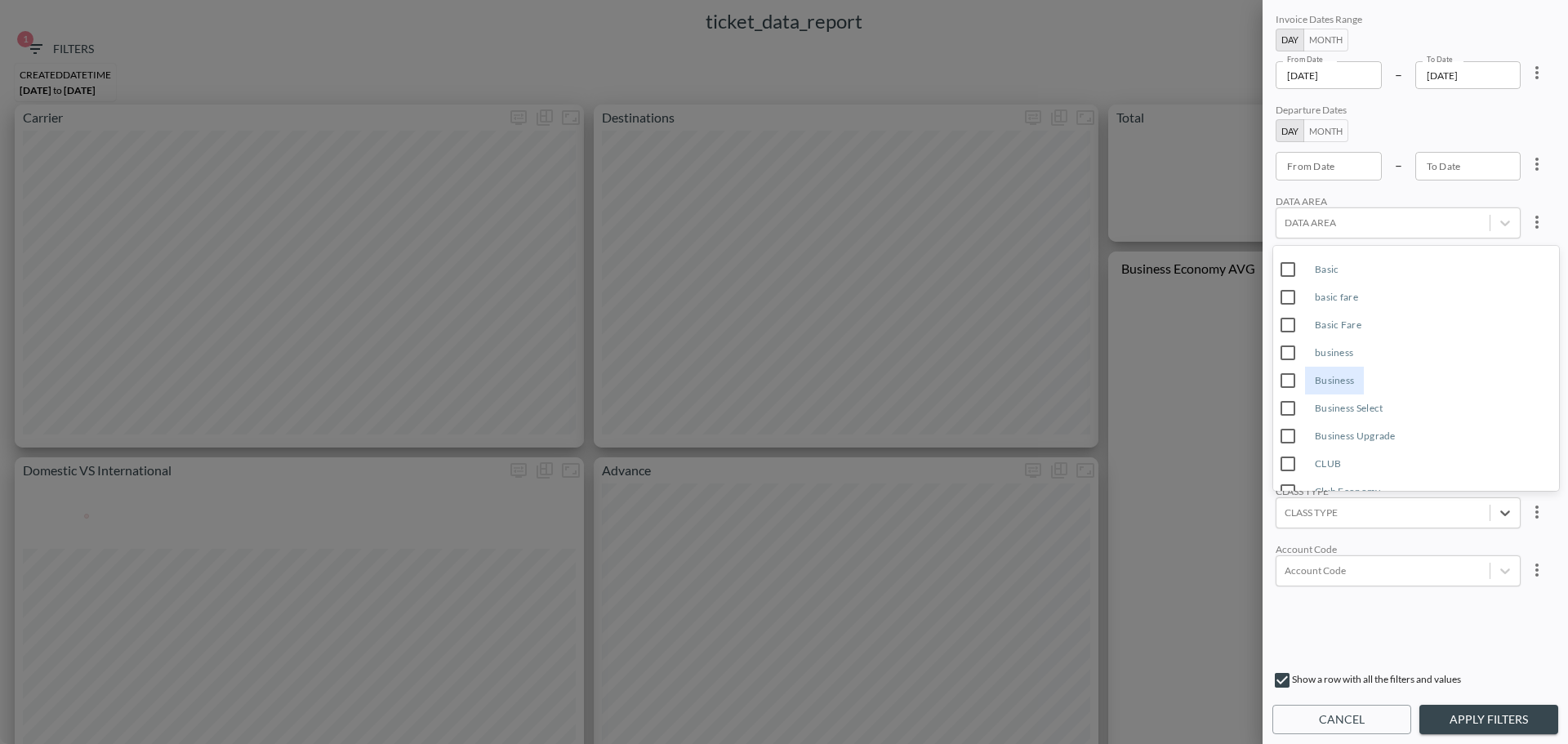
click at [1285, 347] on input "business" at bounding box center [1288, 352] width 34 height 34
click at [1293, 374] on input "Business" at bounding box center [1288, 380] width 34 height 34
click at [1286, 409] on input "Business Select" at bounding box center [1288, 407] width 34 height 34
click at [1281, 435] on input "Business Upgrade" at bounding box center [1288, 435] width 34 height 34
click at [1471, 197] on div "DATA AREA" at bounding box center [1398, 201] width 245 height 12
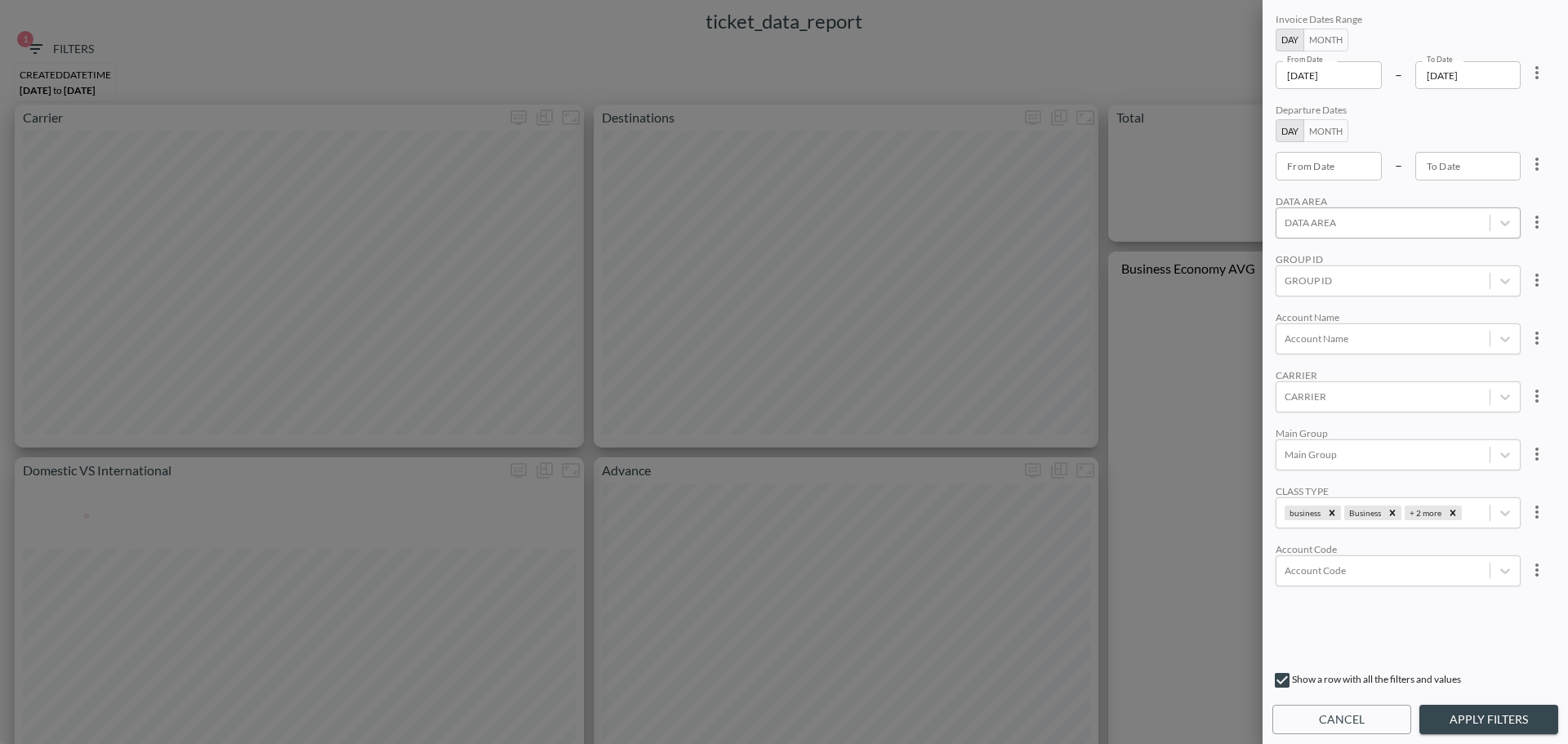
click at [1334, 219] on div at bounding box center [1384, 222] width 197 height 16
click at [1284, 385] on input "IND" at bounding box center [1288, 379] width 34 height 34
drag, startPoint x: 1434, startPoint y: 671, endPoint x: 1447, endPoint y: 685, distance: 19.1
click at [1436, 671] on div "Show a row with all the filters and values" at bounding box center [1414, 684] width 286 height 26
click at [1484, 717] on button "Apply Filters" at bounding box center [1488, 719] width 139 height 30
